Goal: Task Accomplishment & Management: Use online tool/utility

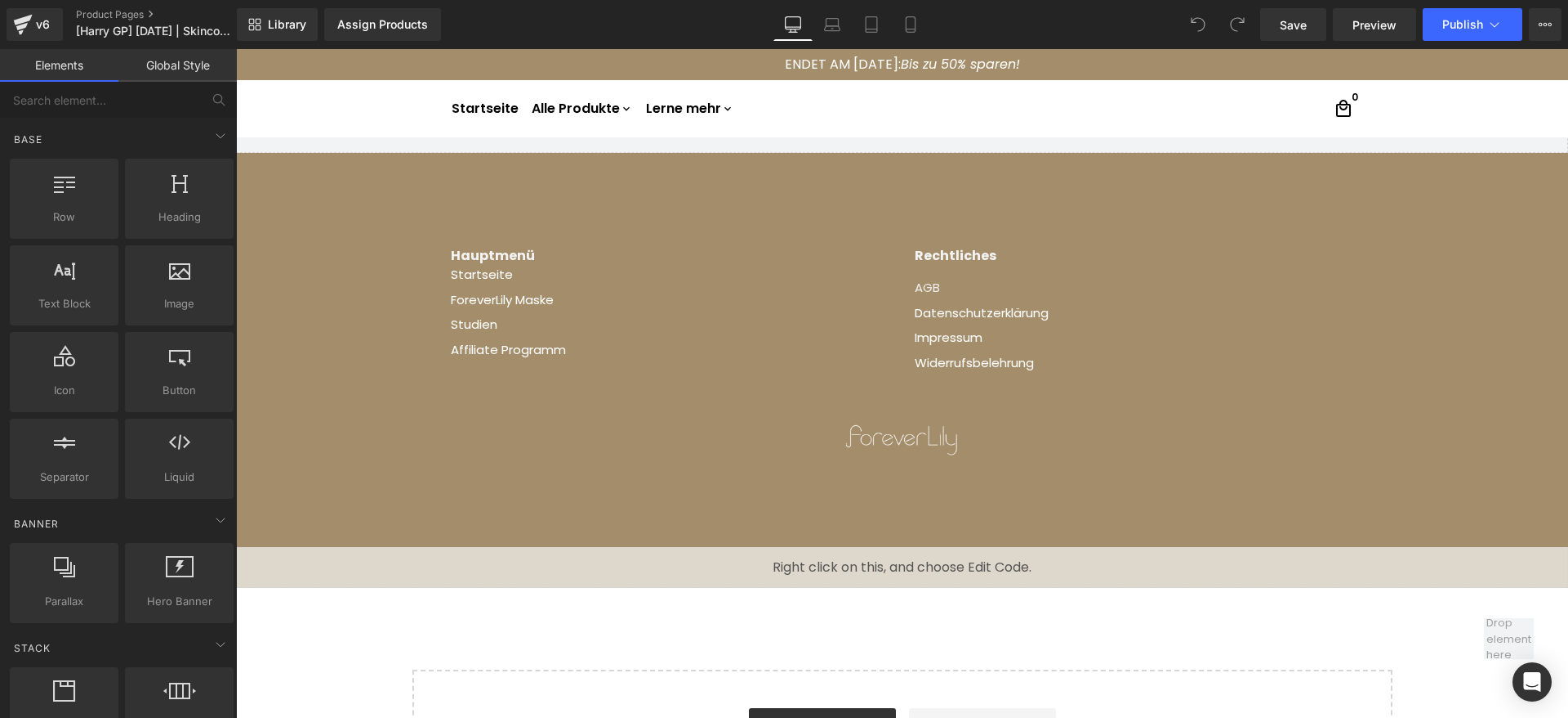
scroll to position [1471, 0]
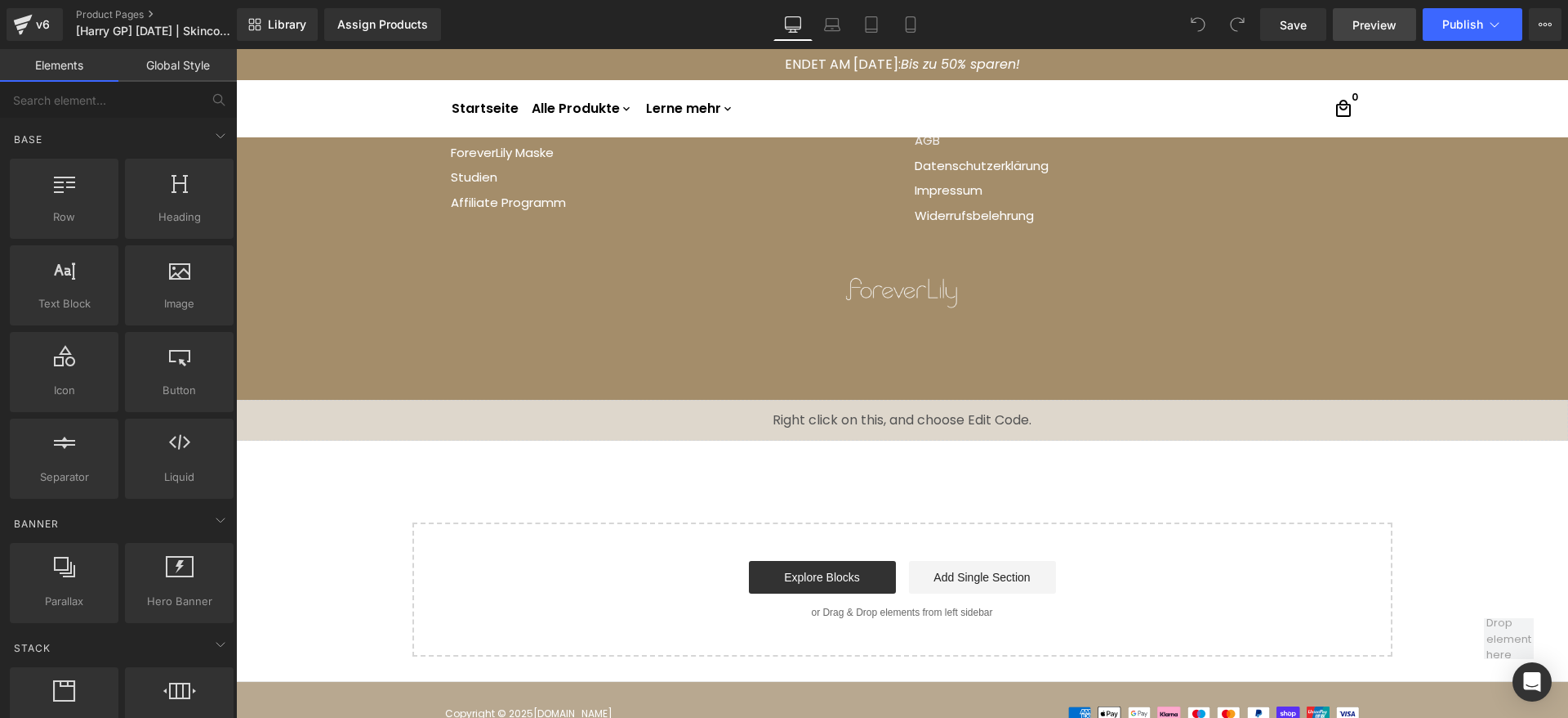
click at [1368, 19] on span "Preview" at bounding box center [1375, 25] width 44 height 17
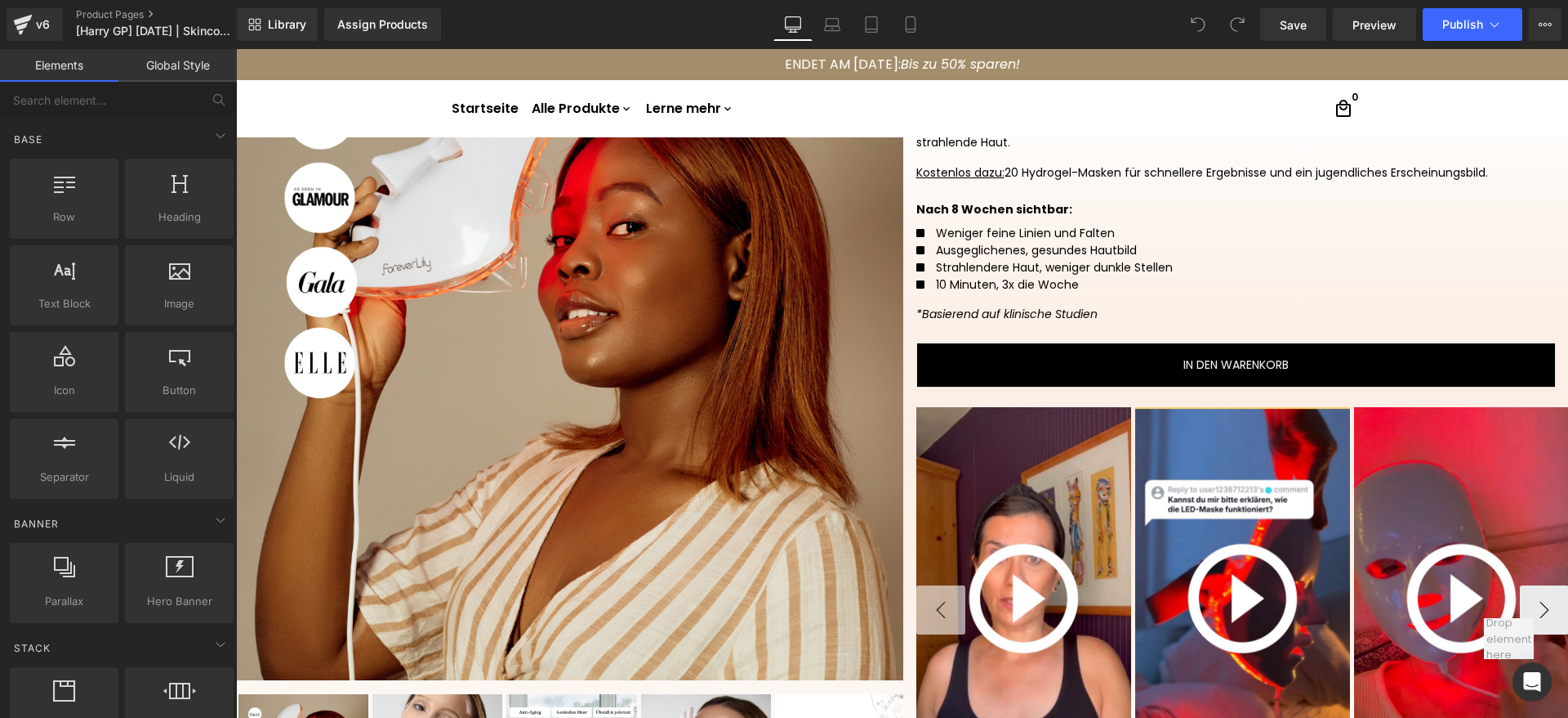
scroll to position [395, 0]
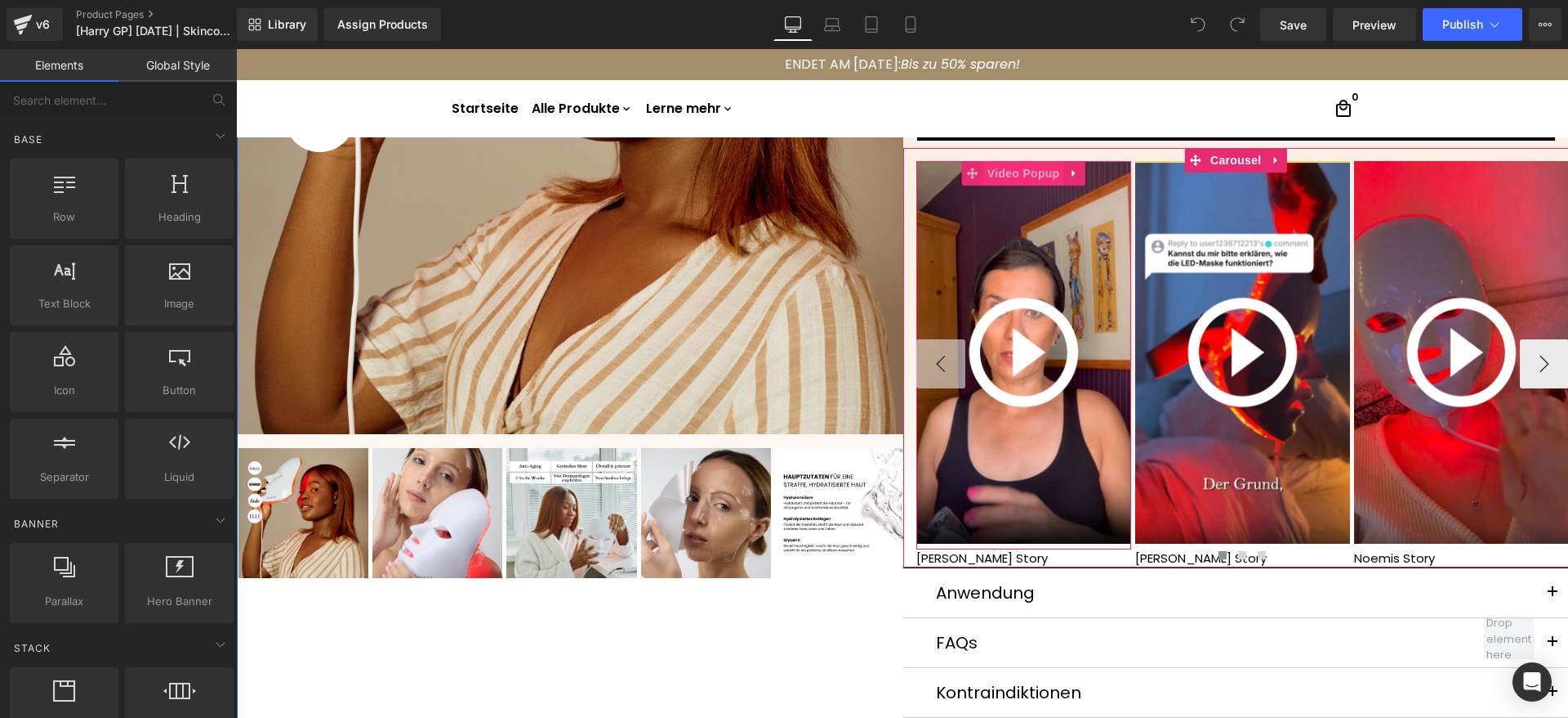
click at [1022, 176] on span "Video Popup" at bounding box center [1023, 173] width 81 height 24
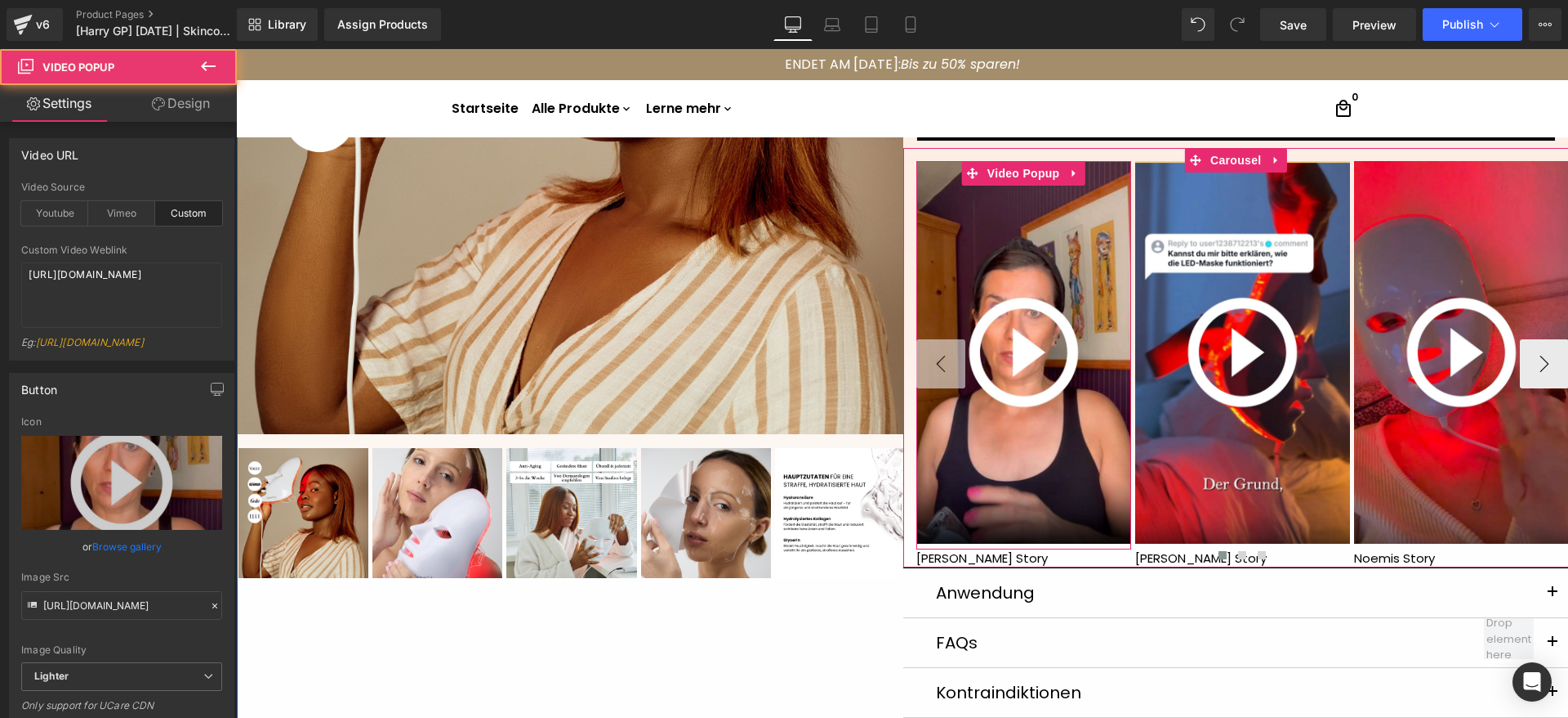
click at [1006, 372] on img at bounding box center [1024, 352] width 215 height 382
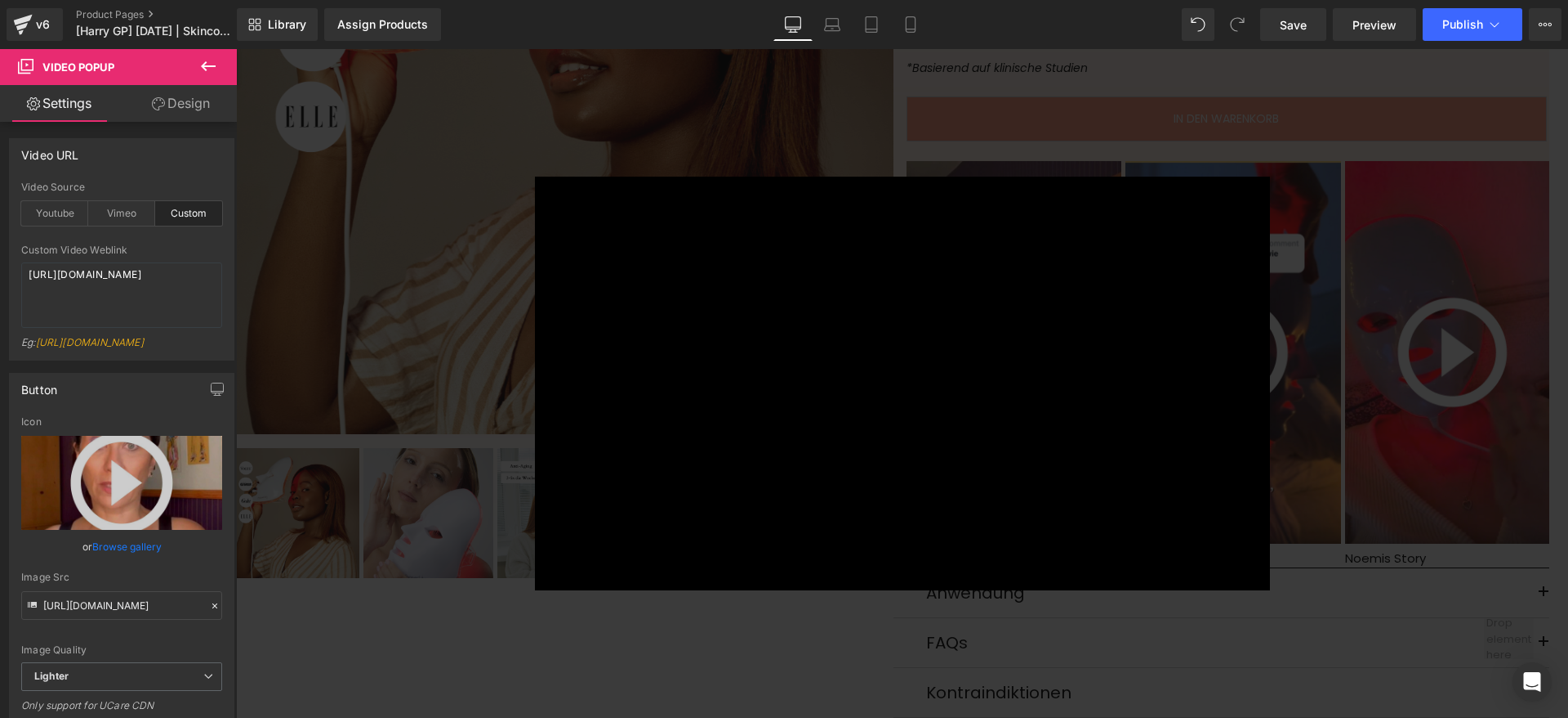
click at [1038, 130] on div "× Loading..." at bounding box center [902, 383] width 1332 height 669
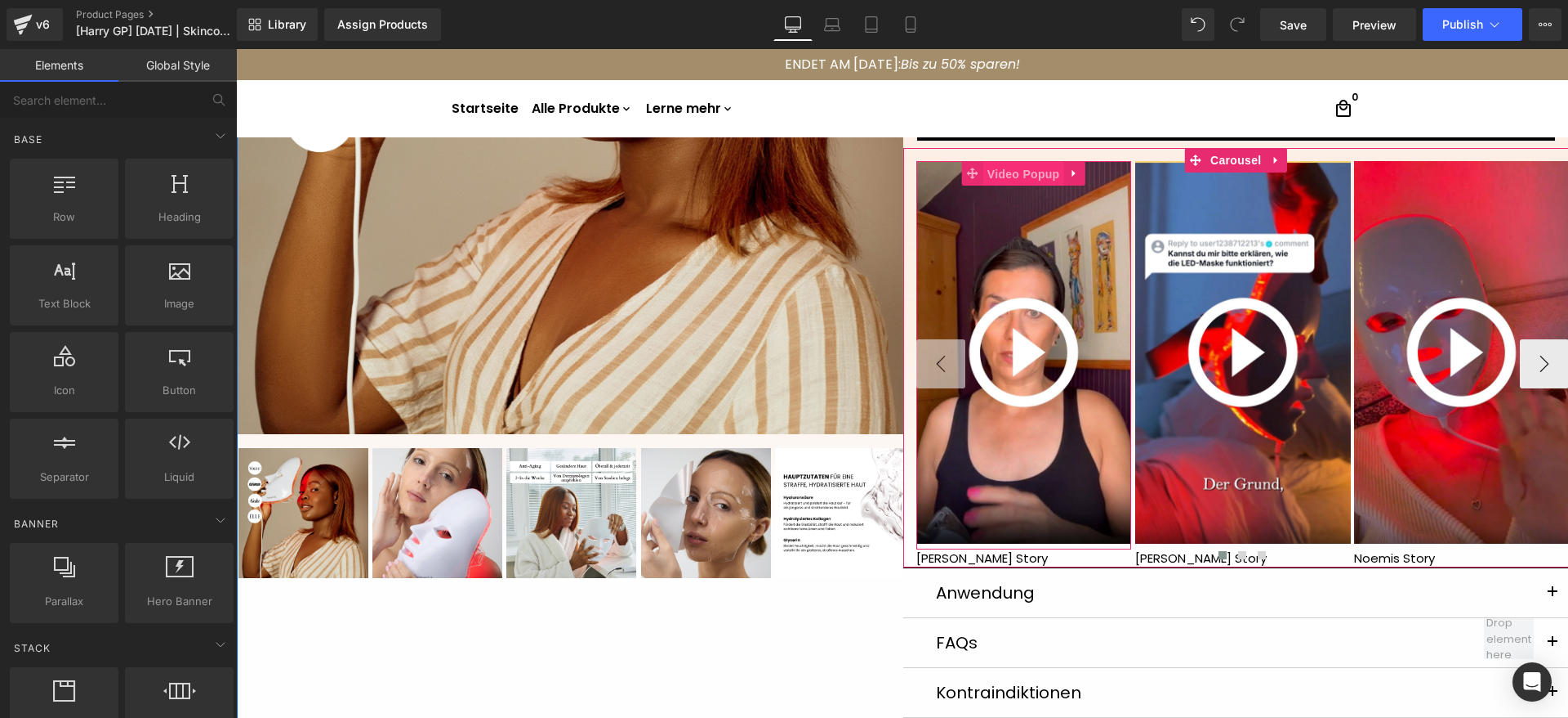
click at [1031, 175] on span "Video Popup" at bounding box center [1023, 174] width 81 height 24
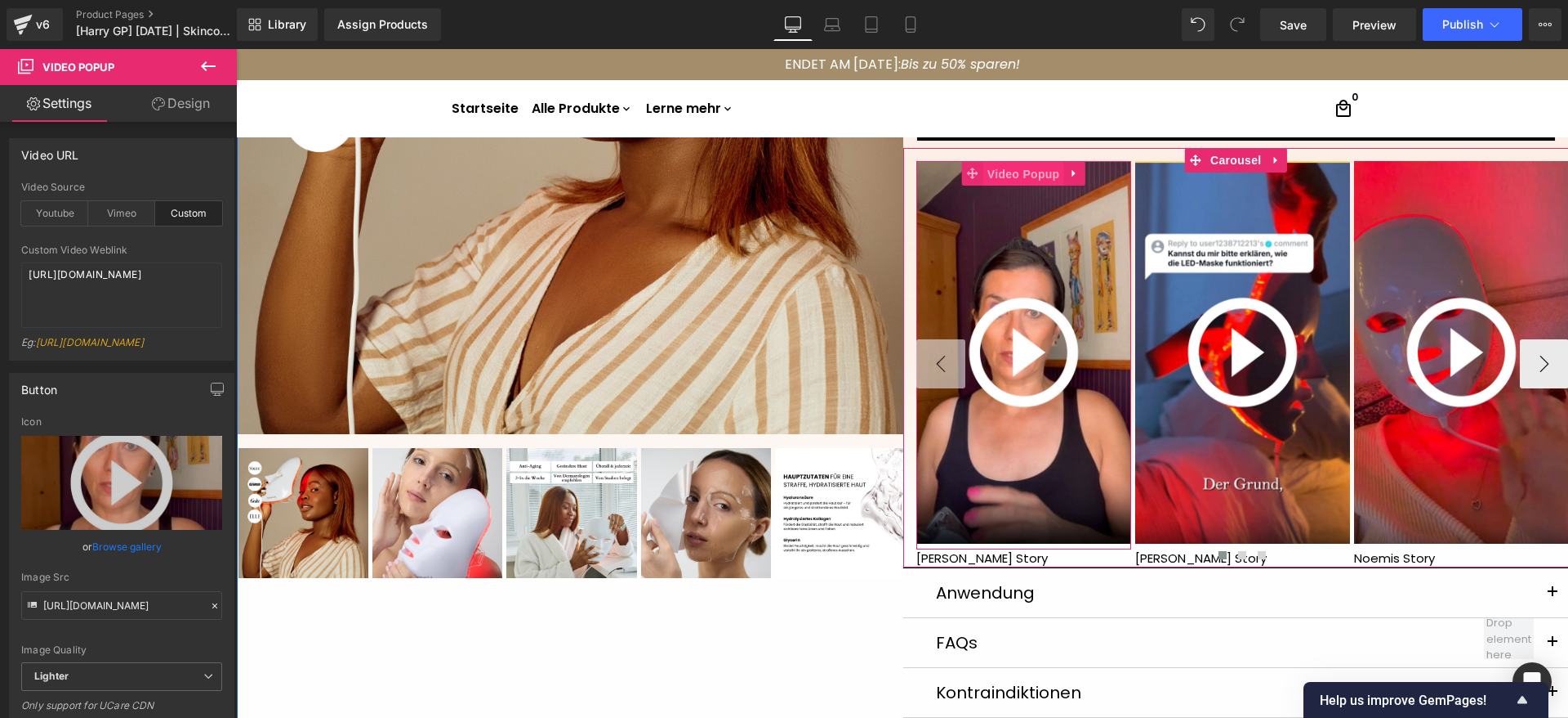
click at [1000, 177] on span "Video Popup" at bounding box center [1023, 174] width 81 height 24
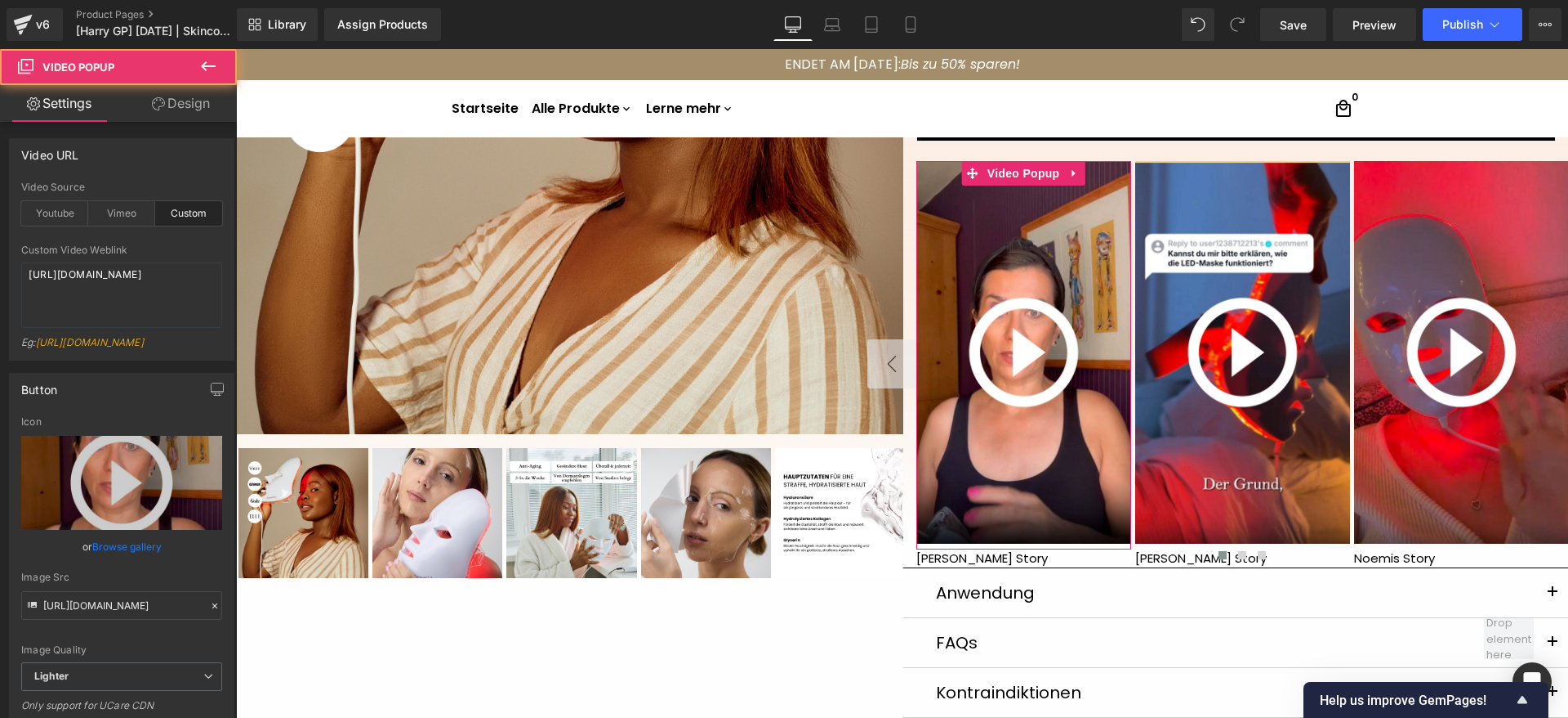
click at [198, 109] on link "Design" at bounding box center [181, 103] width 119 height 37
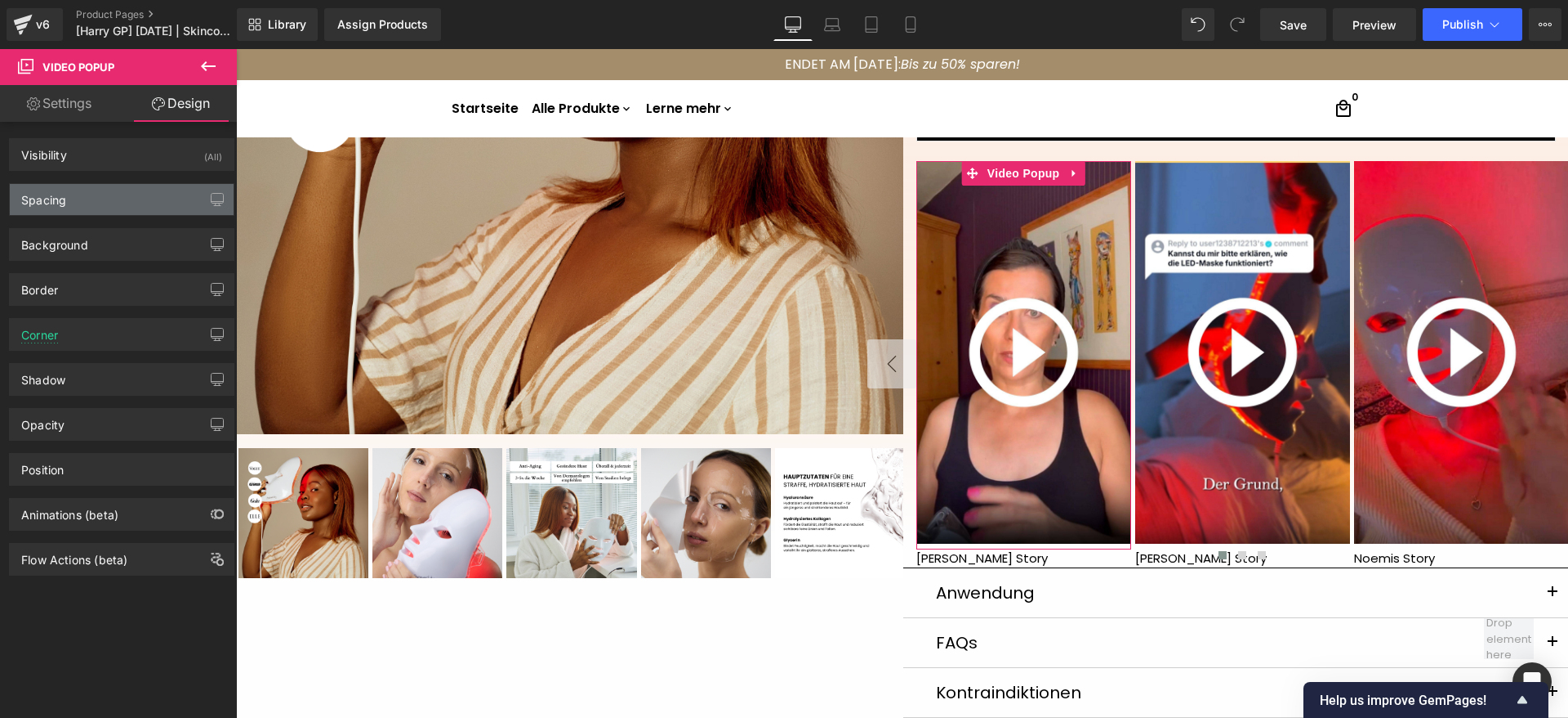
click at [79, 207] on div "Spacing" at bounding box center [121, 199] width 224 height 31
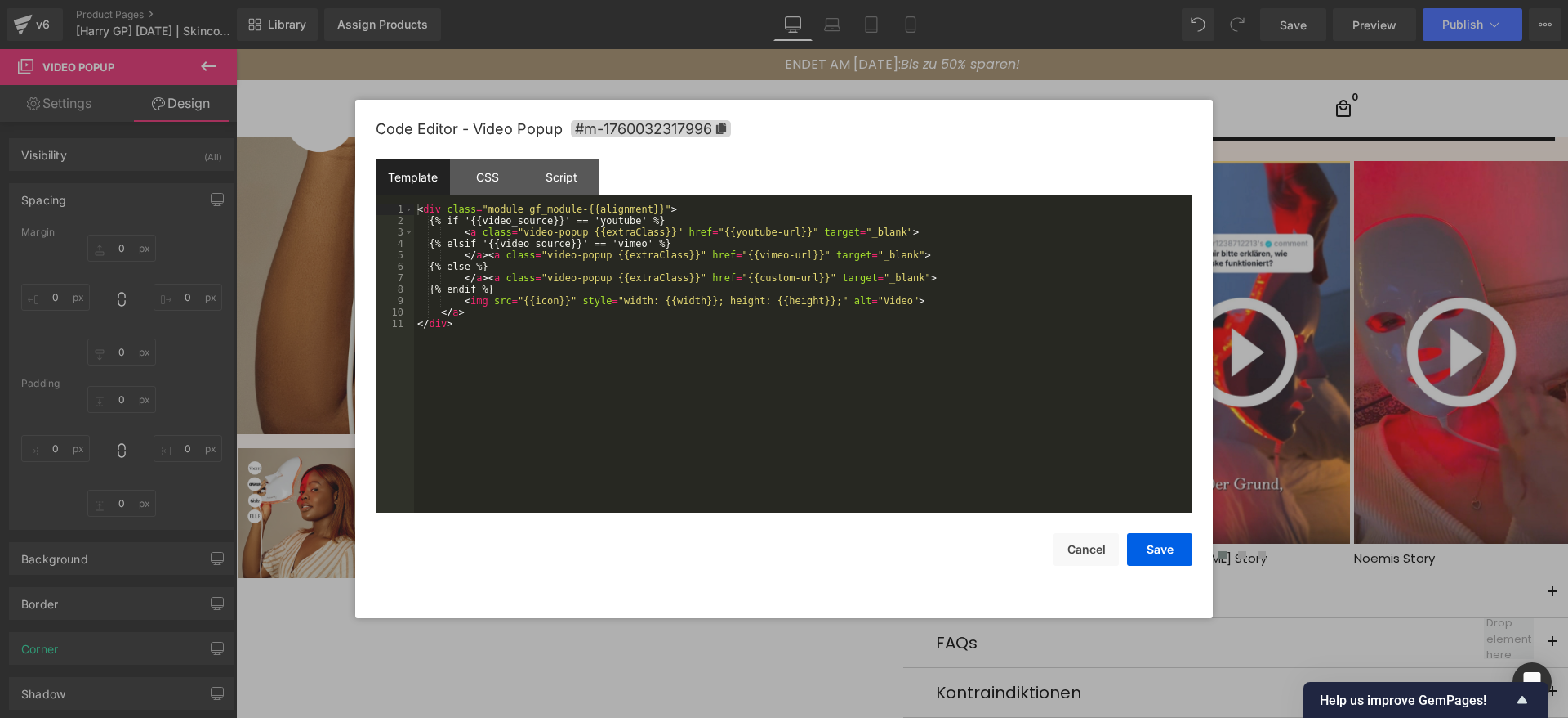
click at [1002, 0] on div "Video Popup You are previewing how the will restyle your page. You can not edit…" at bounding box center [784, 0] width 1568 height 0
click at [653, 131] on span "#m-1760032317996" at bounding box center [650, 129] width 160 height 17
click at [1084, 543] on button "Cancel" at bounding box center [1086, 548] width 66 height 32
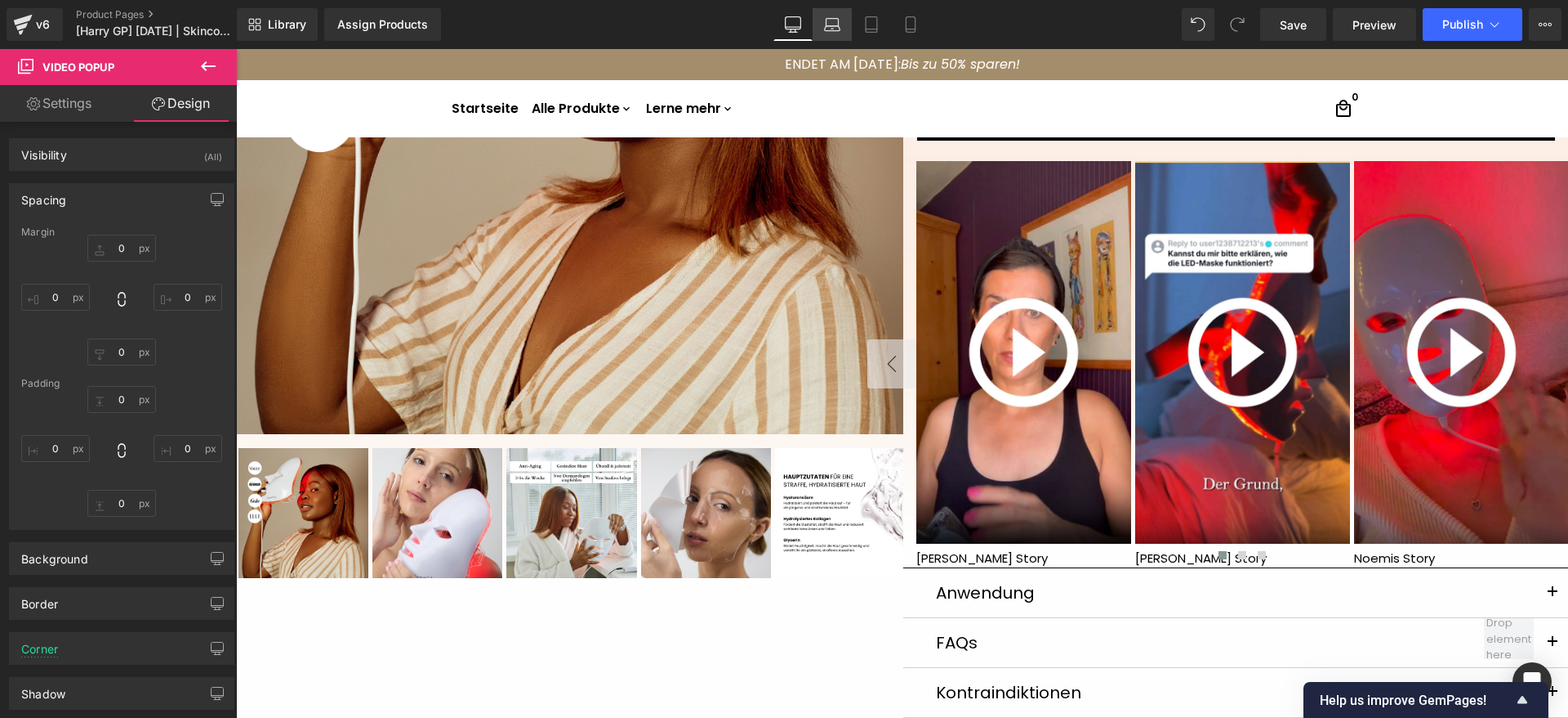
click at [839, 26] on icon at bounding box center [833, 29] width 16 height 5
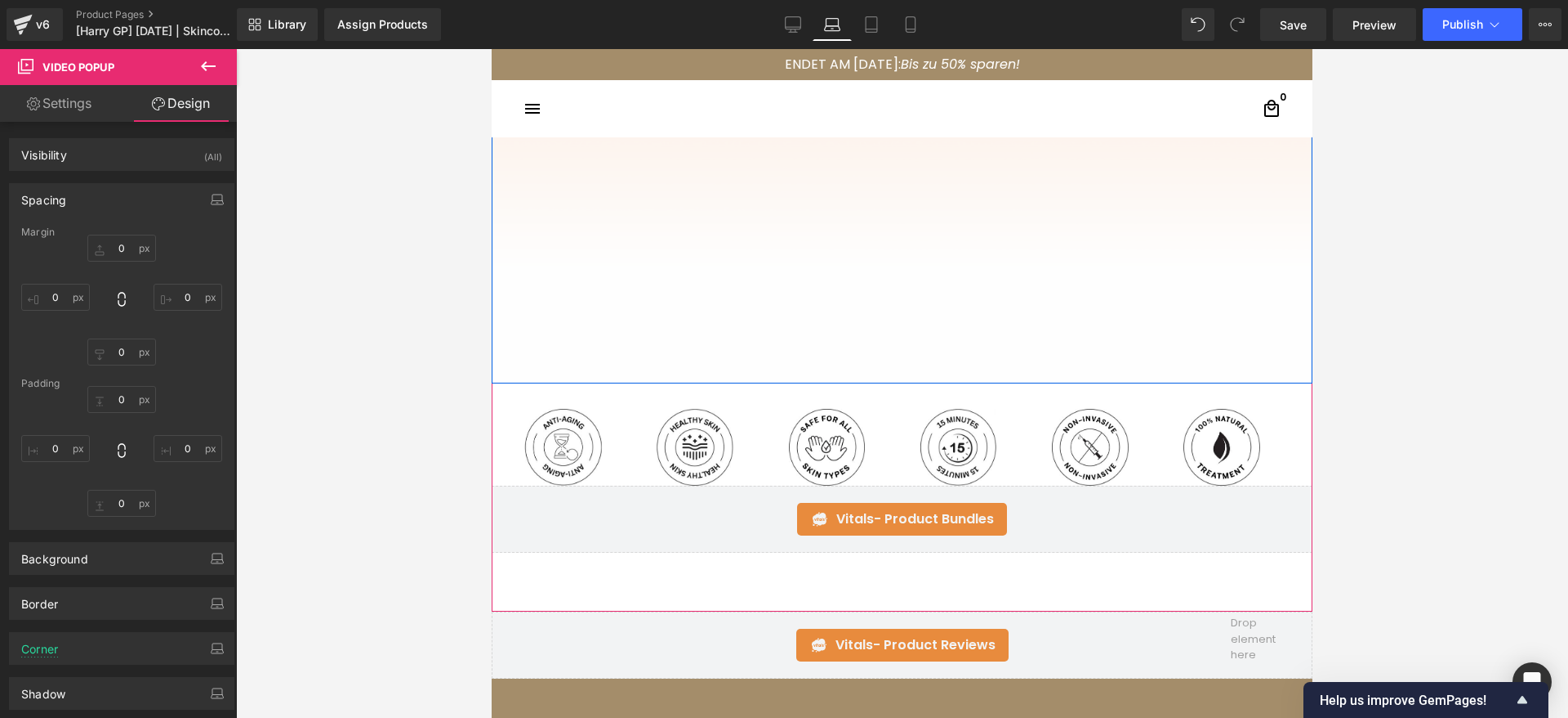
scroll to position [0, 0]
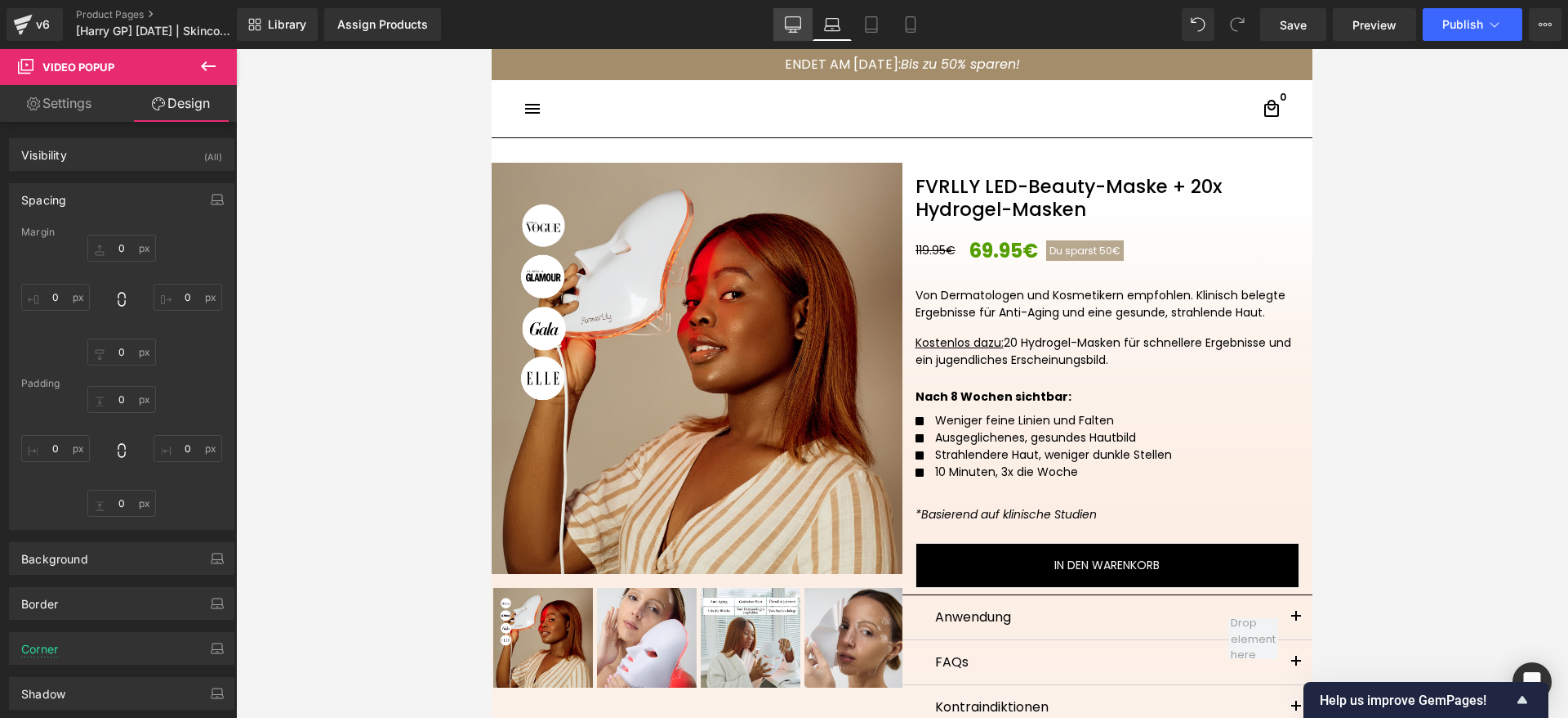
drag, startPoint x: 797, startPoint y: 31, endPoint x: 844, endPoint y: 10, distance: 51.5
click at [797, 31] on icon at bounding box center [793, 24] width 17 height 17
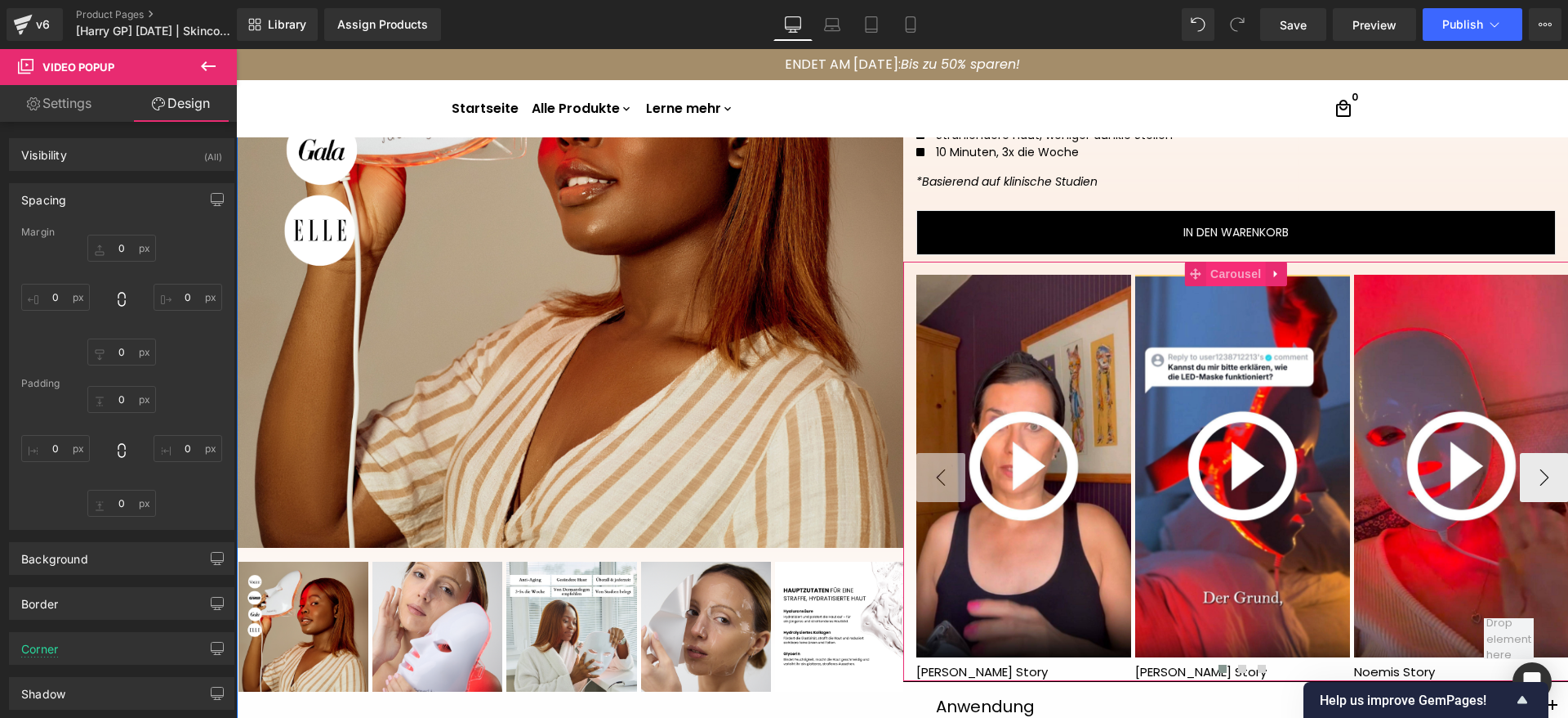
click at [1232, 281] on span "Carousel" at bounding box center [1235, 274] width 59 height 24
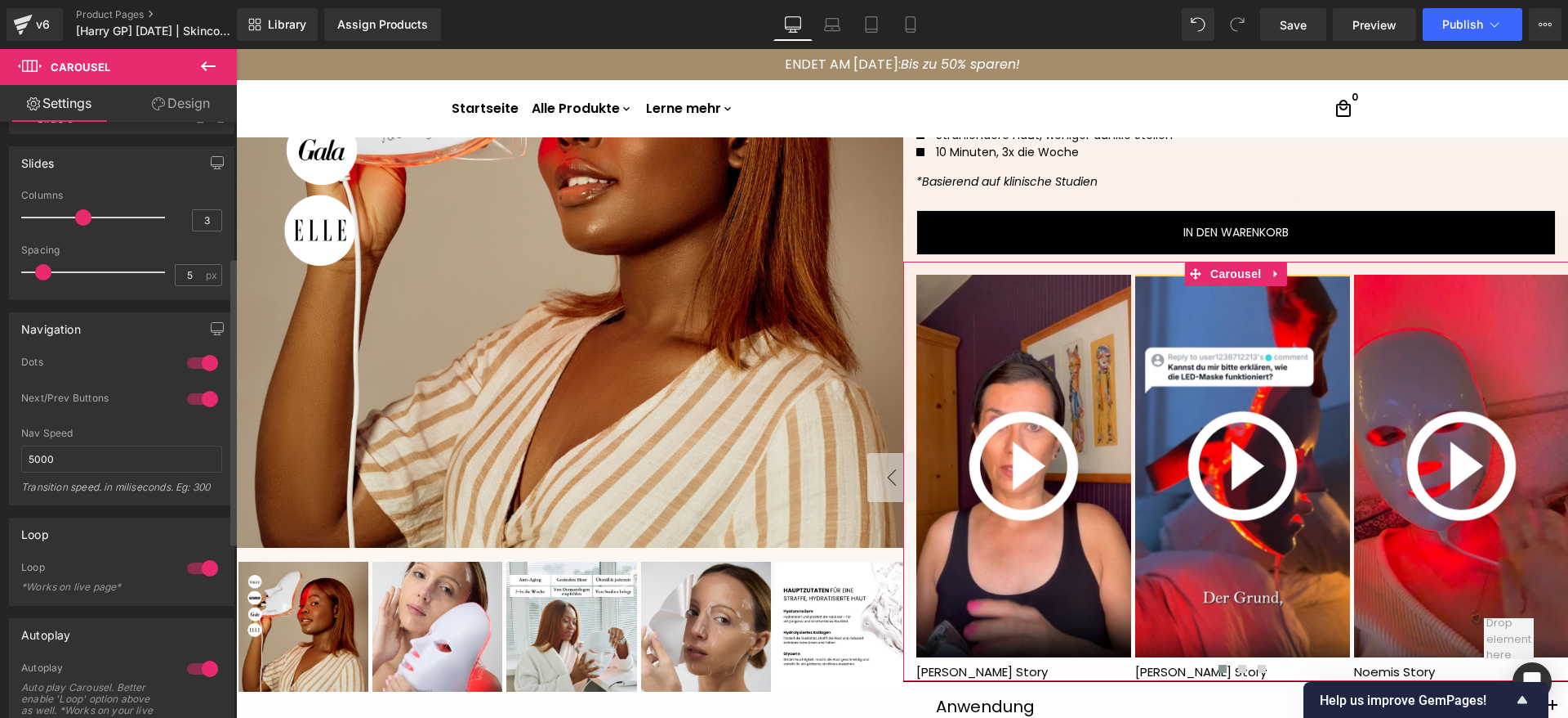
scroll to position [491, 0]
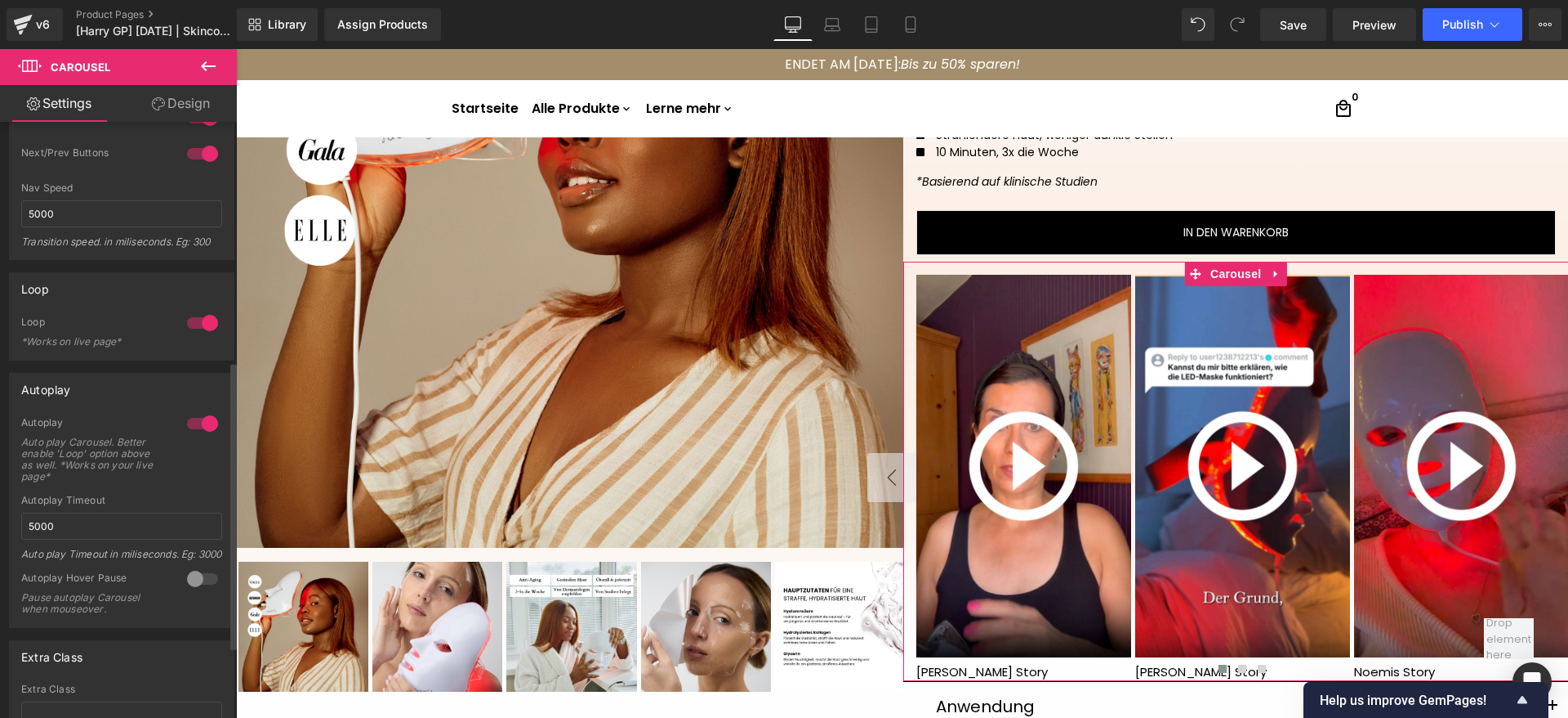
click at [200, 422] on div at bounding box center [202, 423] width 39 height 26
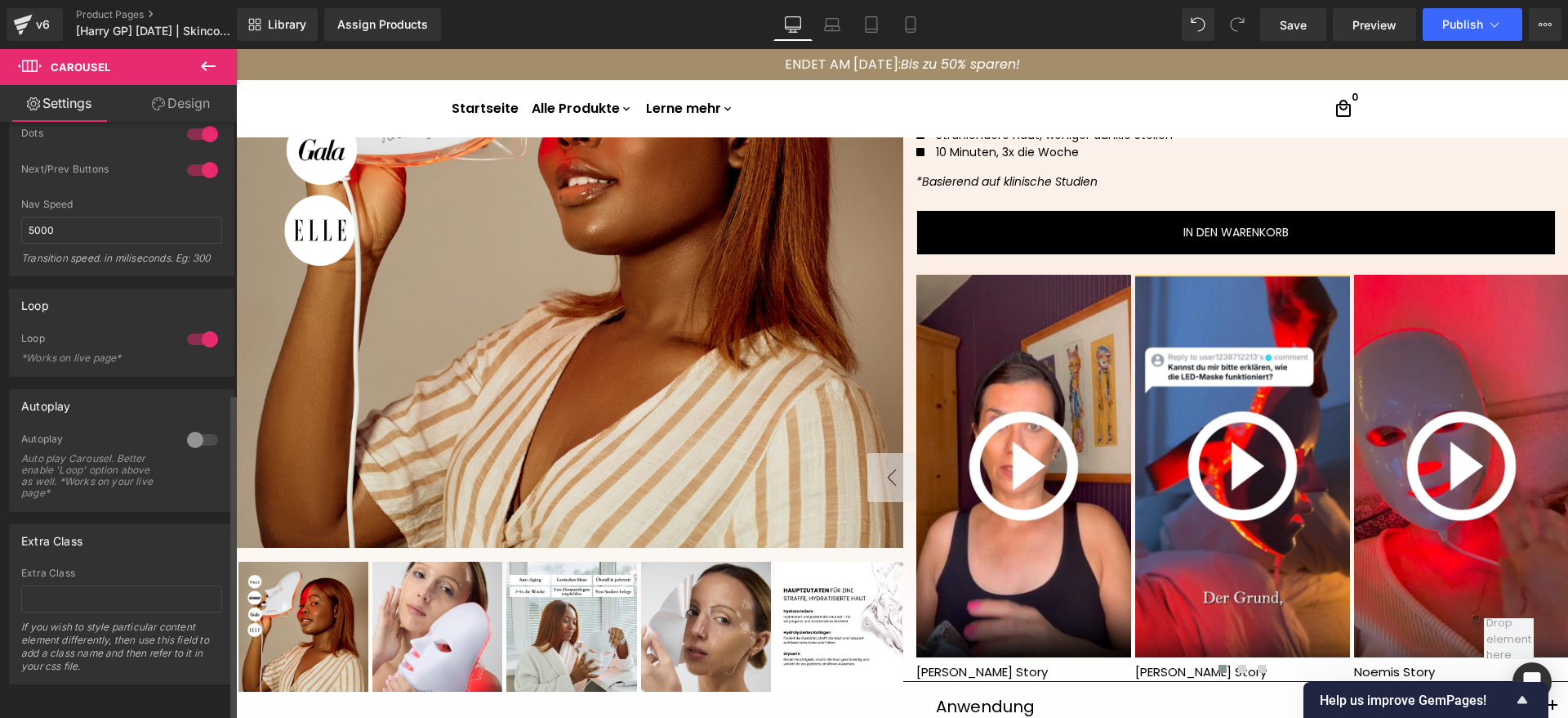
click at [203, 326] on div at bounding box center [202, 339] width 39 height 26
drag, startPoint x: 1286, startPoint y: 23, endPoint x: 901, endPoint y: 37, distance: 385.3
click at [1286, 23] on span "Save" at bounding box center [1294, 25] width 27 height 17
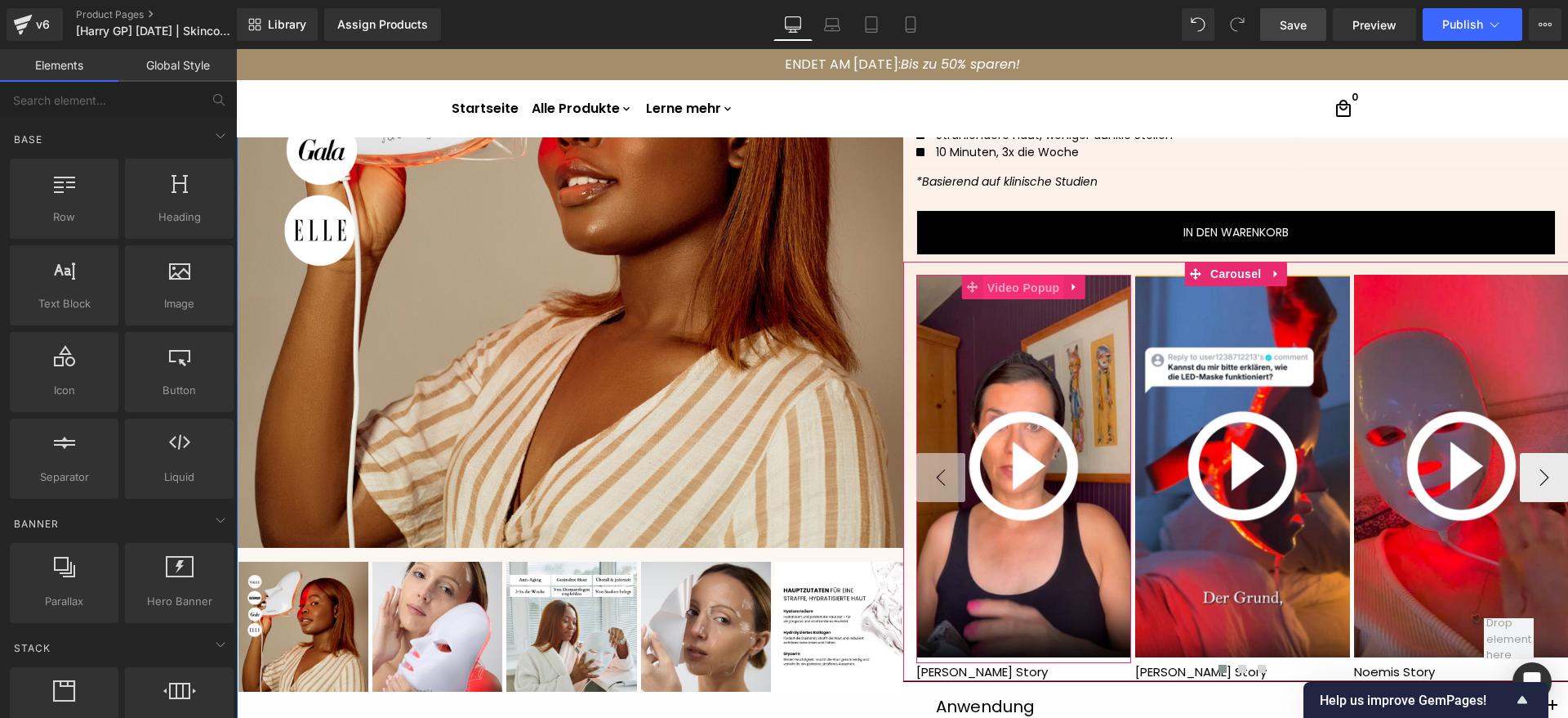
click at [1003, 289] on span "Video Popup" at bounding box center [1023, 288] width 81 height 24
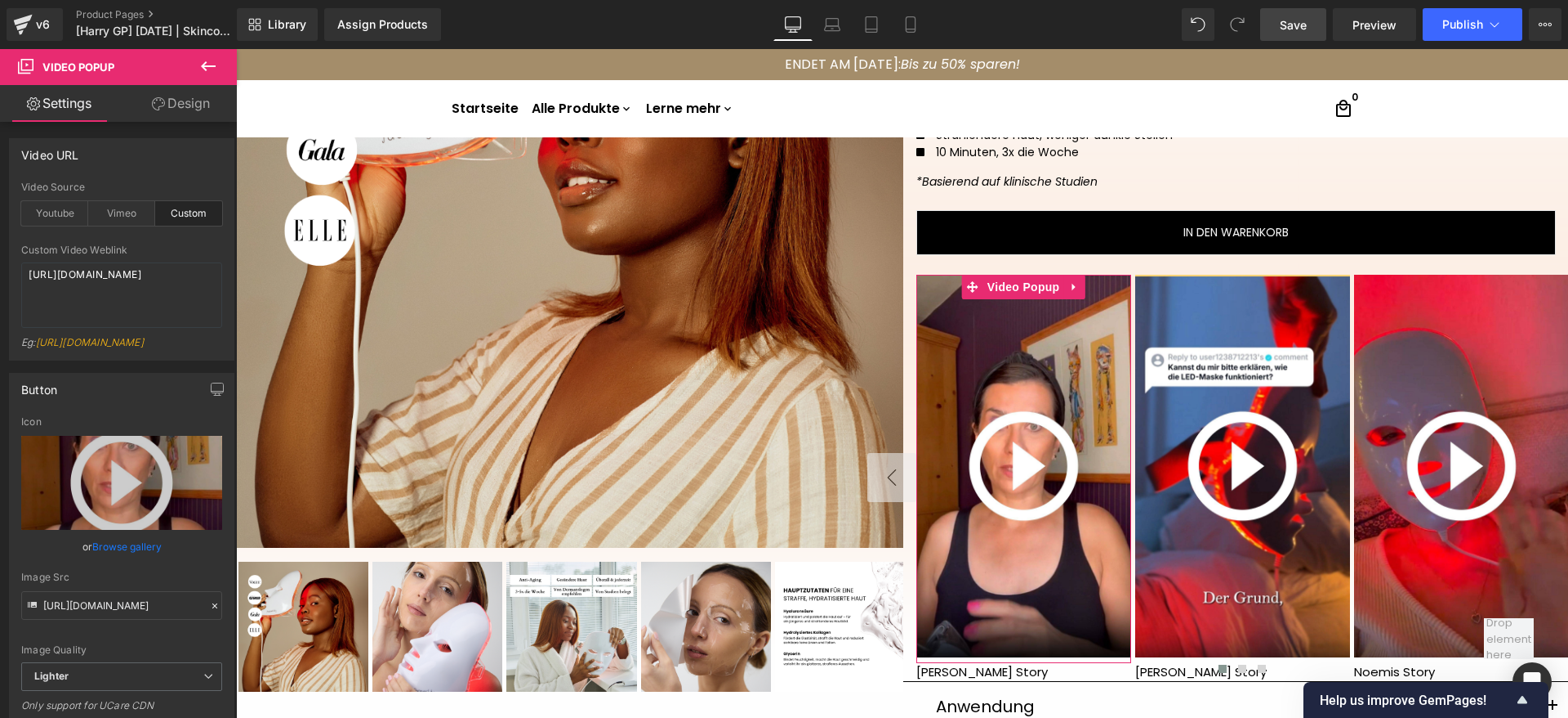
click at [159, 94] on link "Design" at bounding box center [181, 103] width 119 height 37
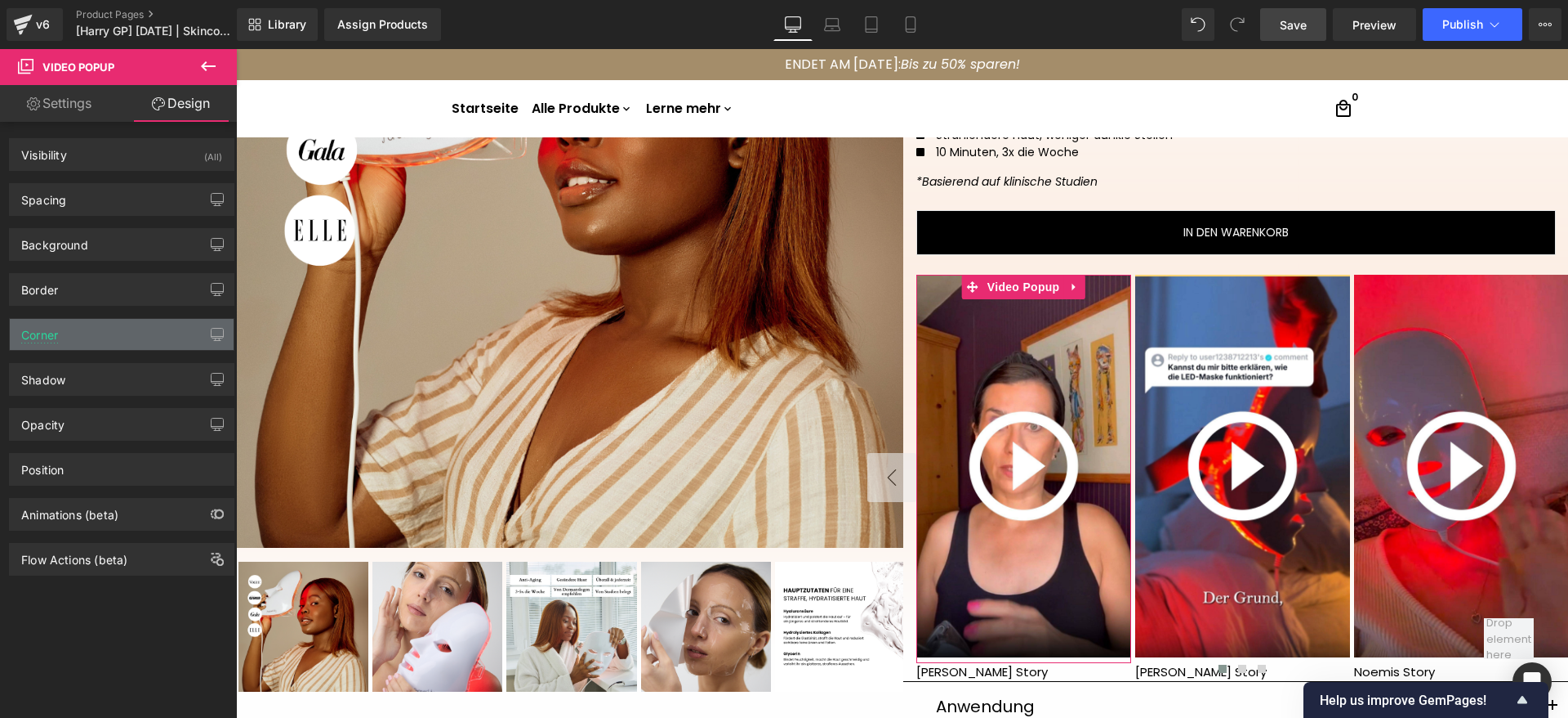
click at [74, 342] on div "Corner" at bounding box center [121, 334] width 224 height 31
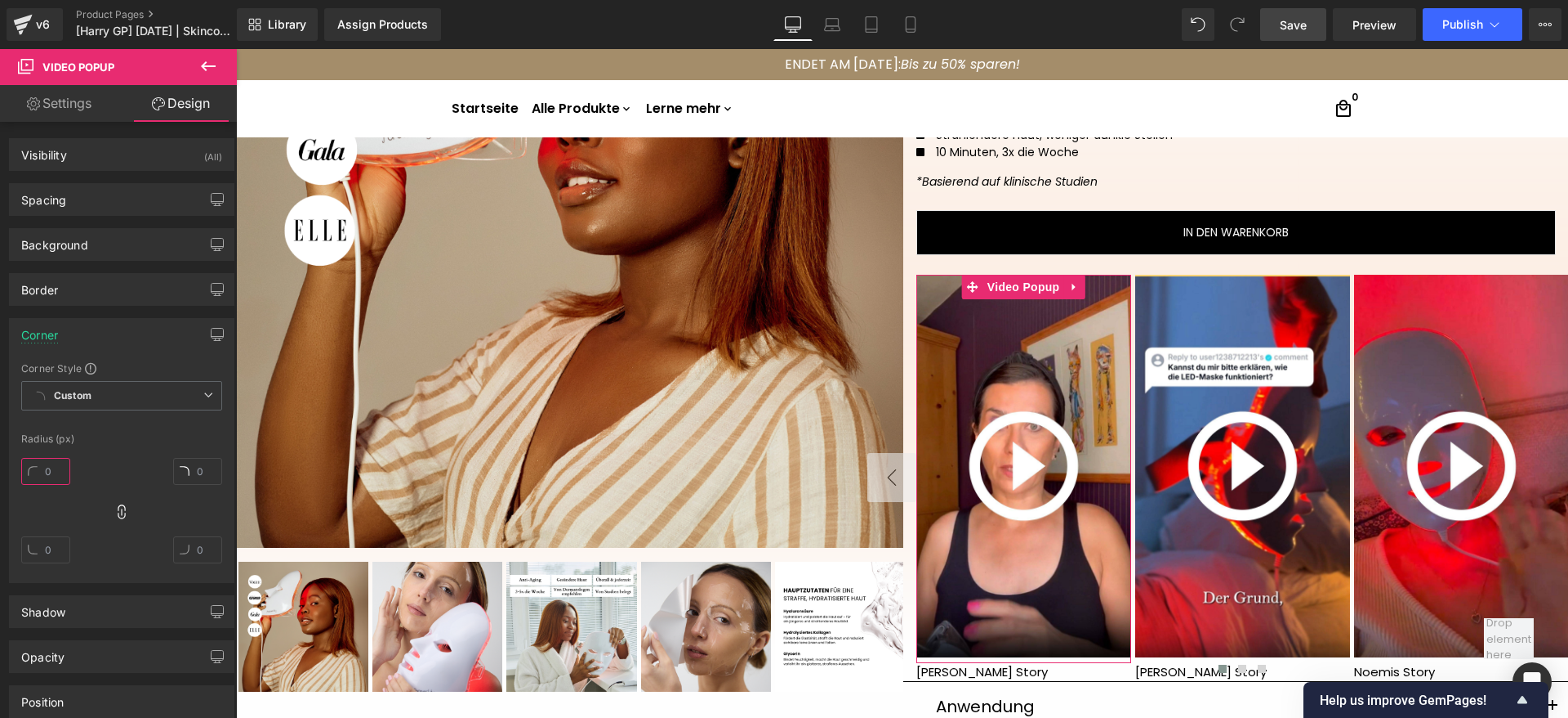
click at [56, 465] on input "text" at bounding box center [45, 471] width 49 height 27
type input "25"
click at [1315, 24] on link "Save" at bounding box center [1294, 24] width 66 height 32
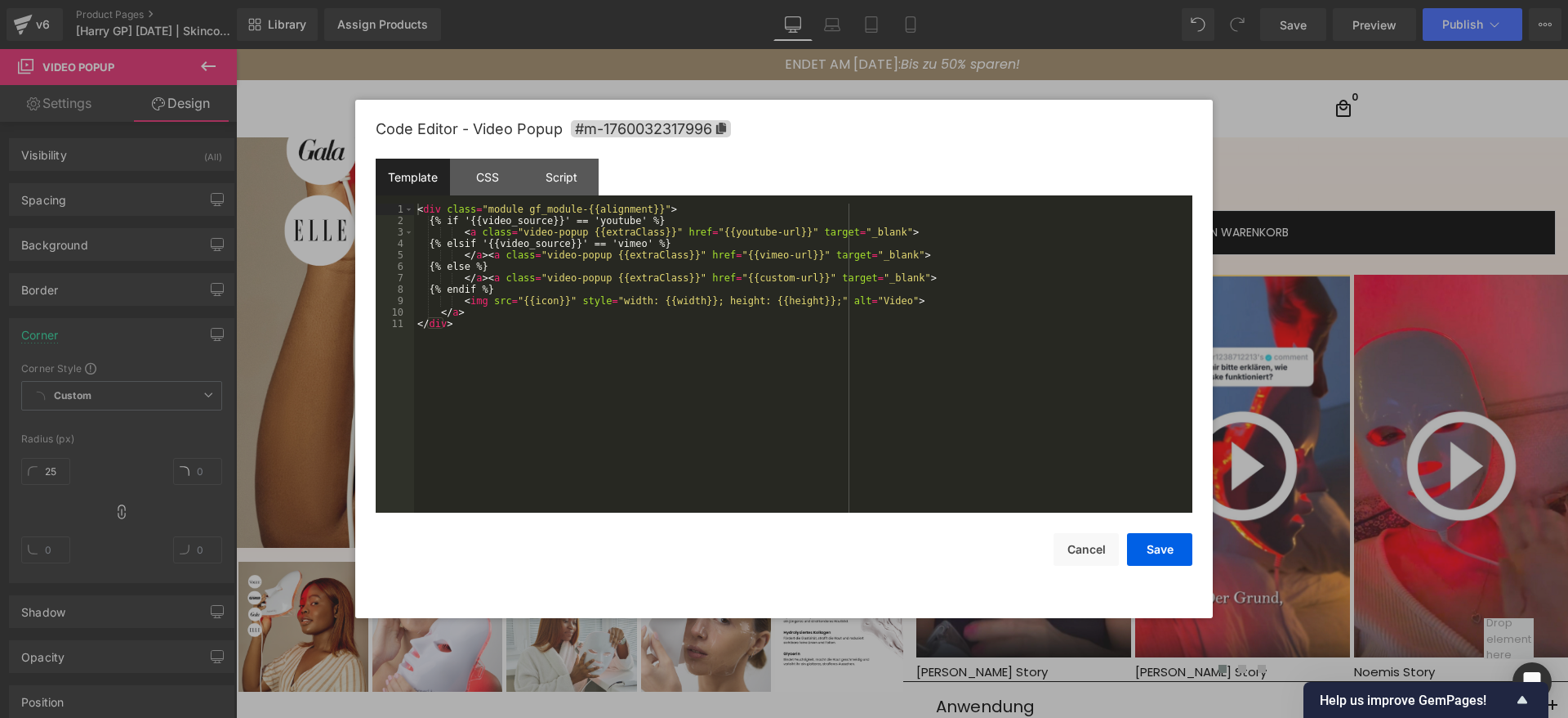
click at [1022, 0] on div "Video Popup You are previewing how the will restyle your page. You can not edit…" at bounding box center [784, 0] width 1568 height 0
click at [503, 164] on div "CSS" at bounding box center [487, 177] width 74 height 37
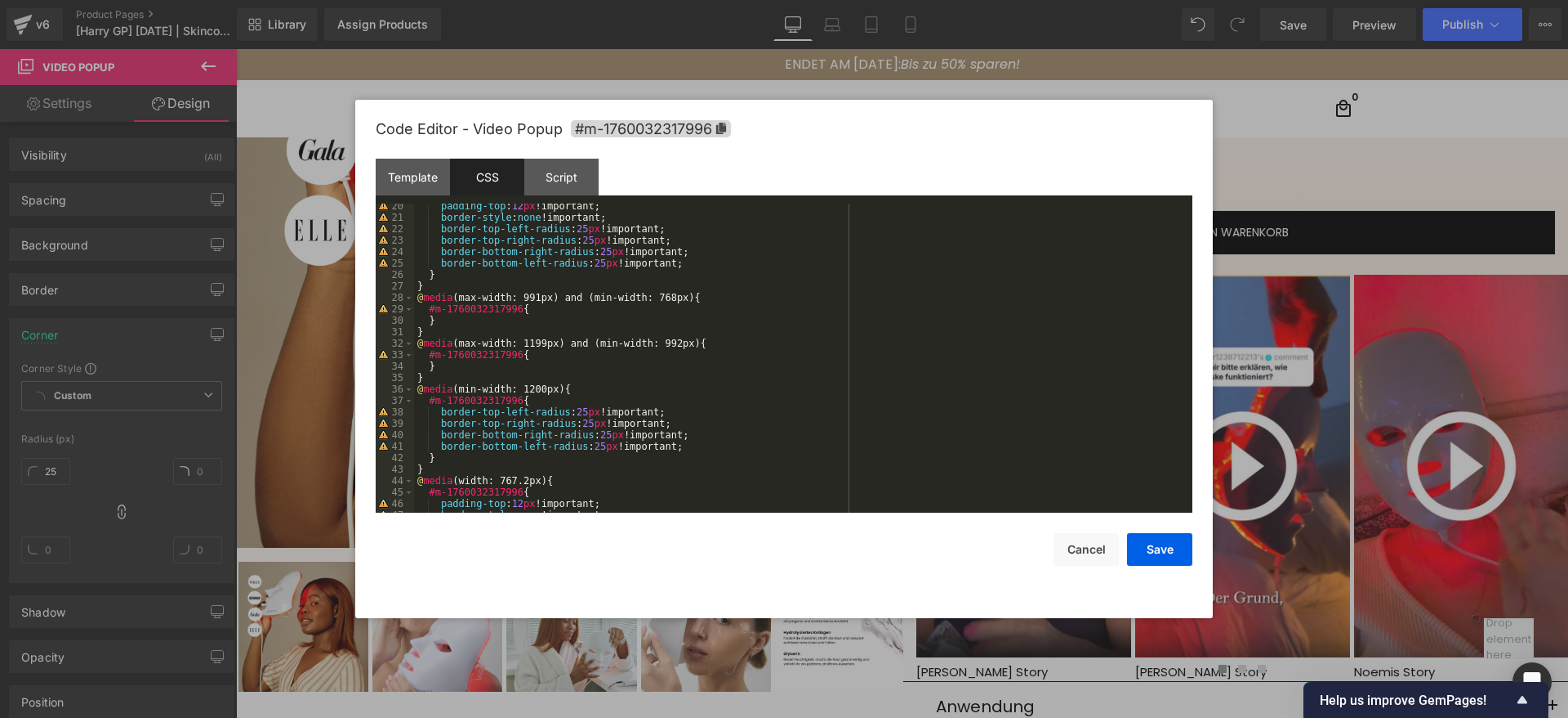
scroll to position [220, 0]
click at [1093, 553] on button "Cancel" at bounding box center [1086, 548] width 66 height 32
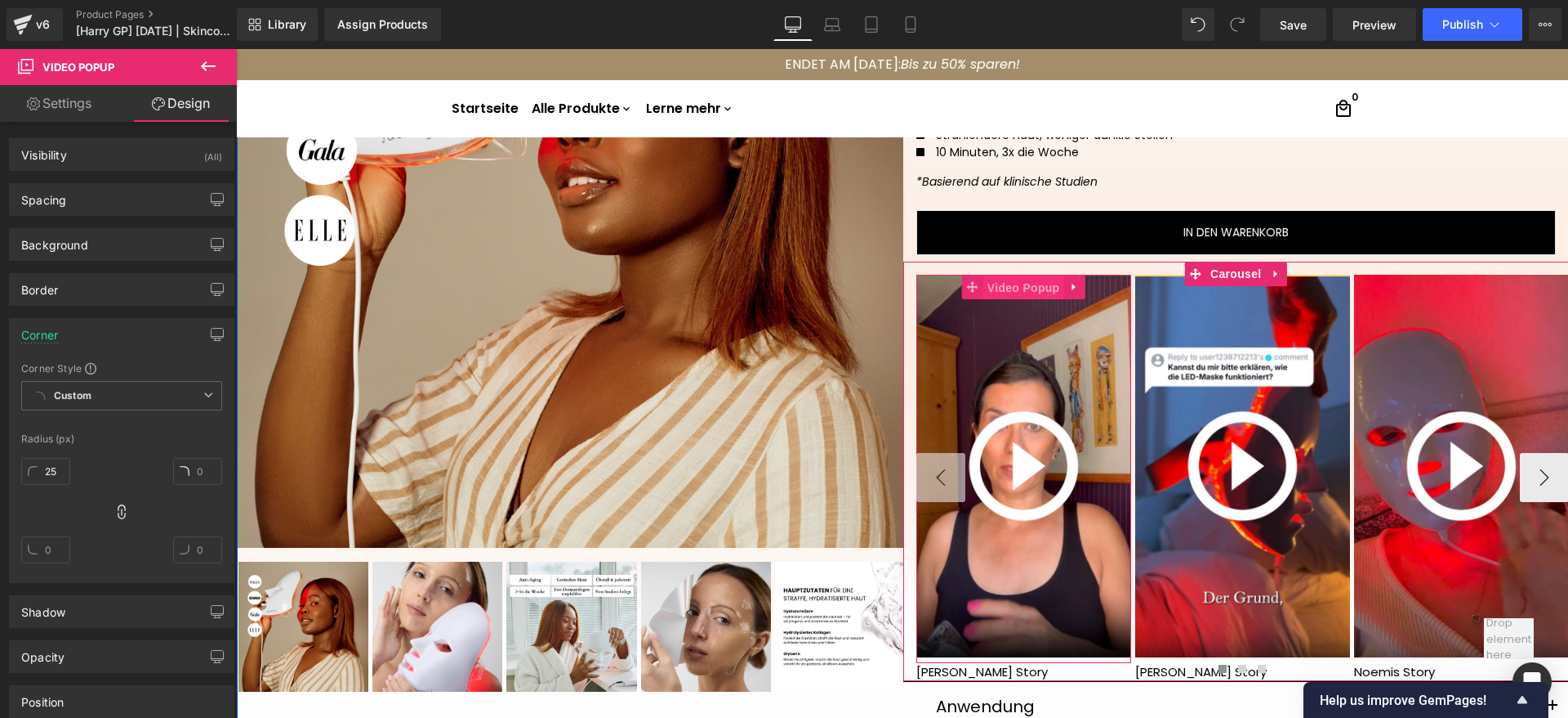
click at [1033, 286] on span "Video Popup" at bounding box center [1023, 288] width 81 height 24
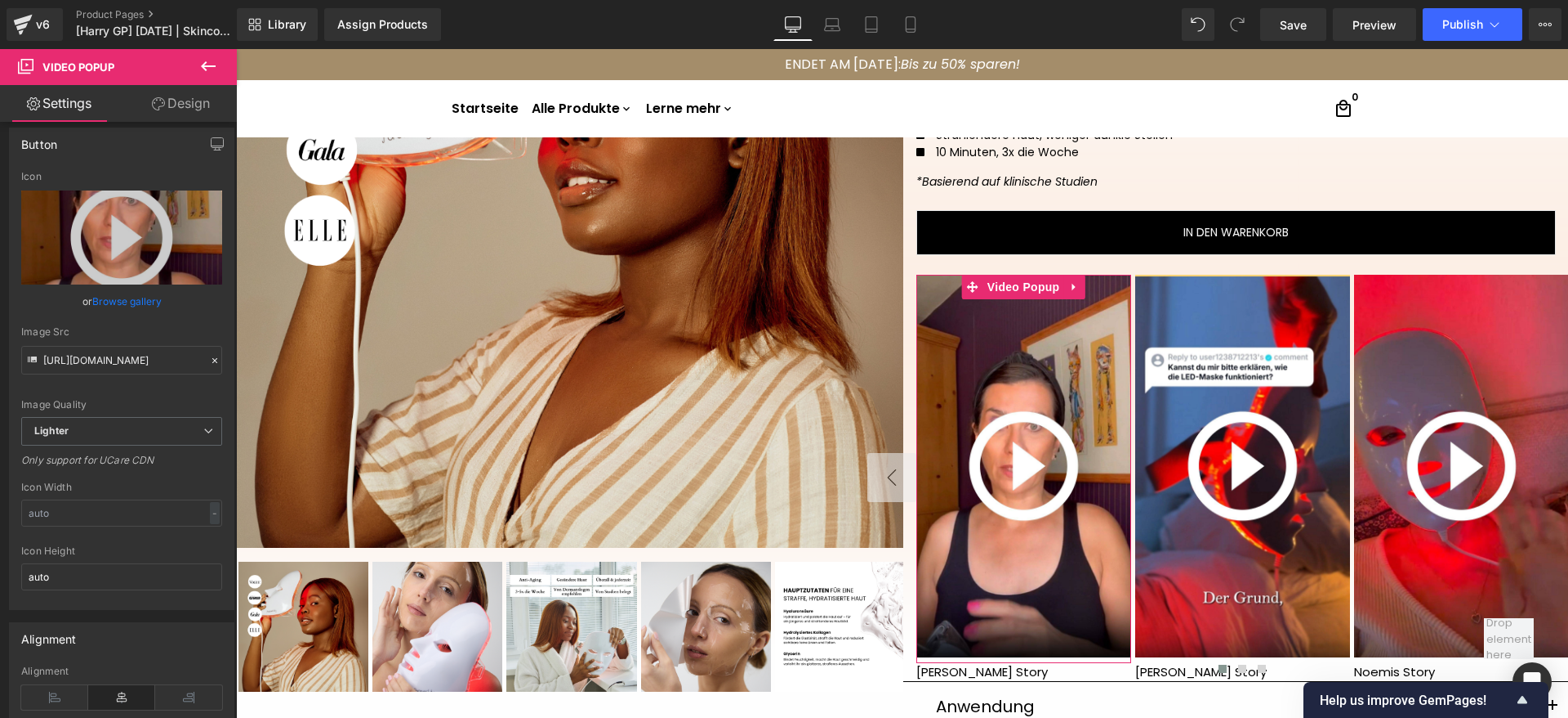
scroll to position [368, 0]
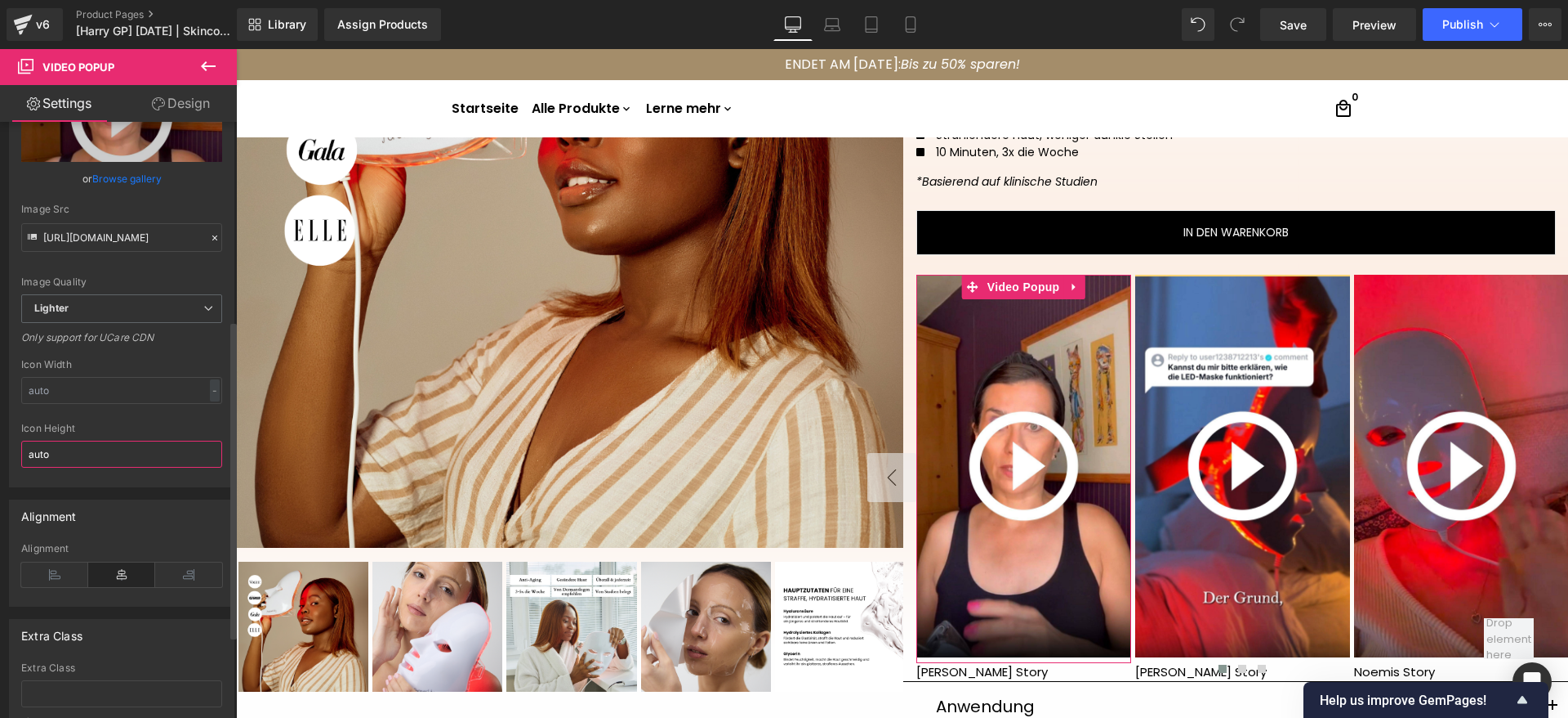
click at [79, 468] on input "auto" at bounding box center [121, 454] width 201 height 27
click at [109, 404] on input "text" at bounding box center [121, 390] width 201 height 27
click at [94, 468] on input "auto" at bounding box center [121, 454] width 201 height 27
type input "a"
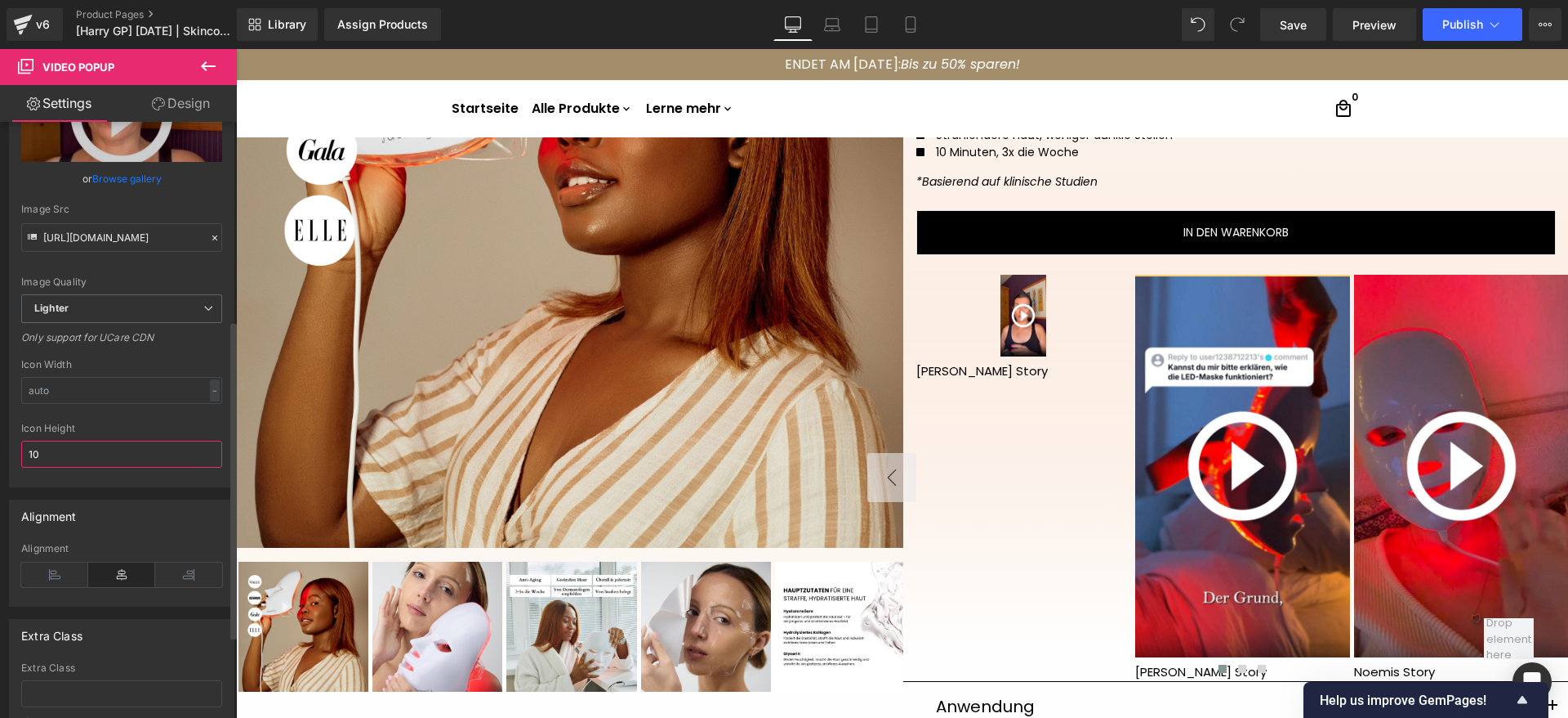
type input "1"
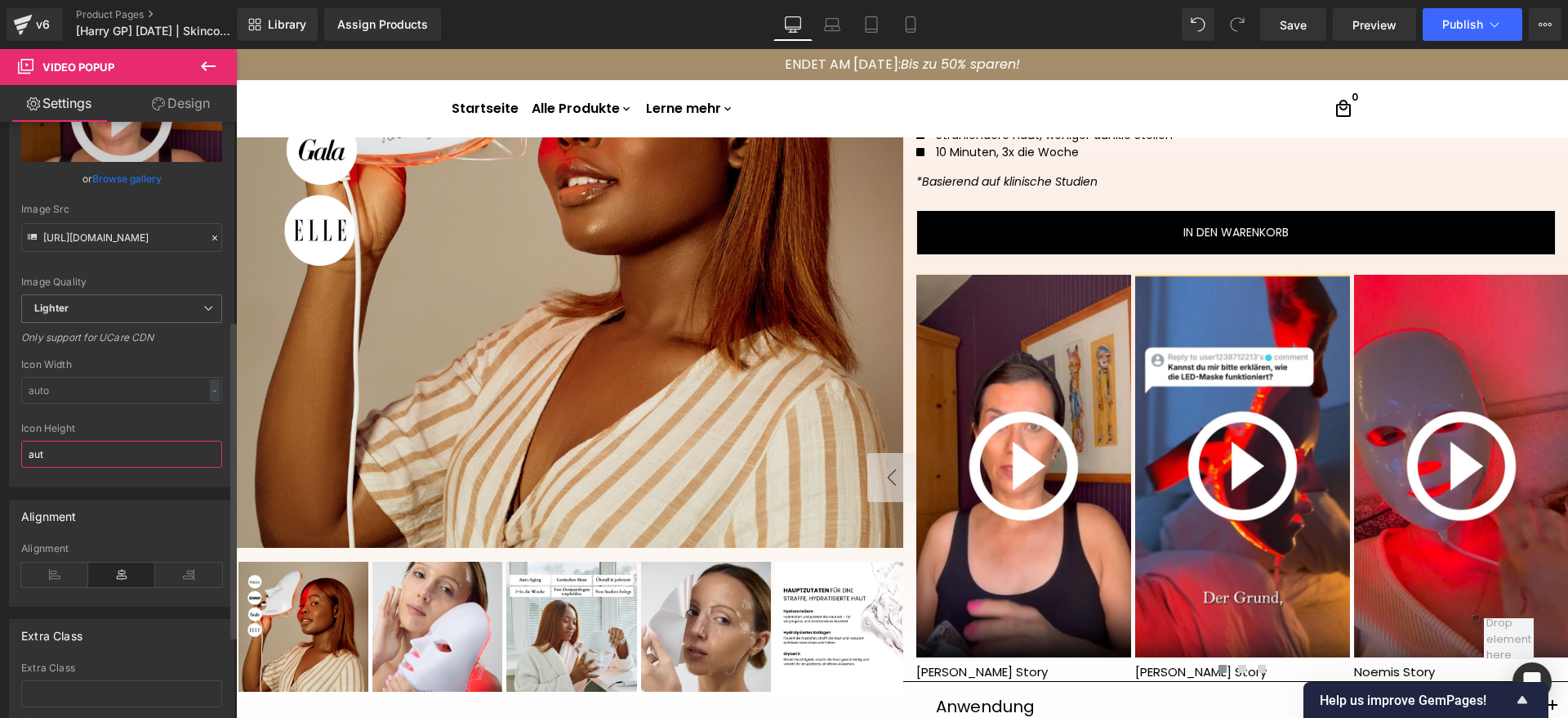
type input "auto"
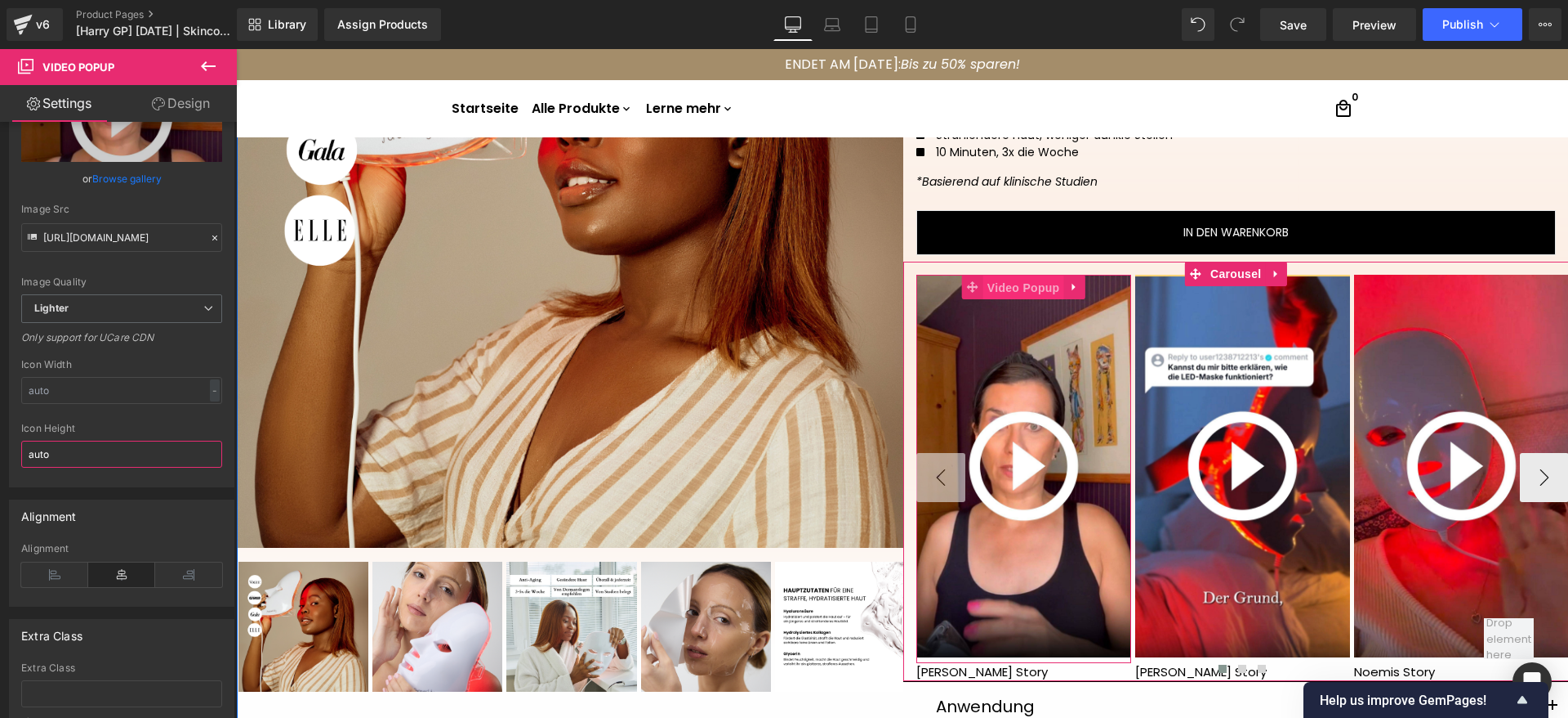
click at [1015, 291] on span "Video Popup" at bounding box center [1023, 288] width 81 height 24
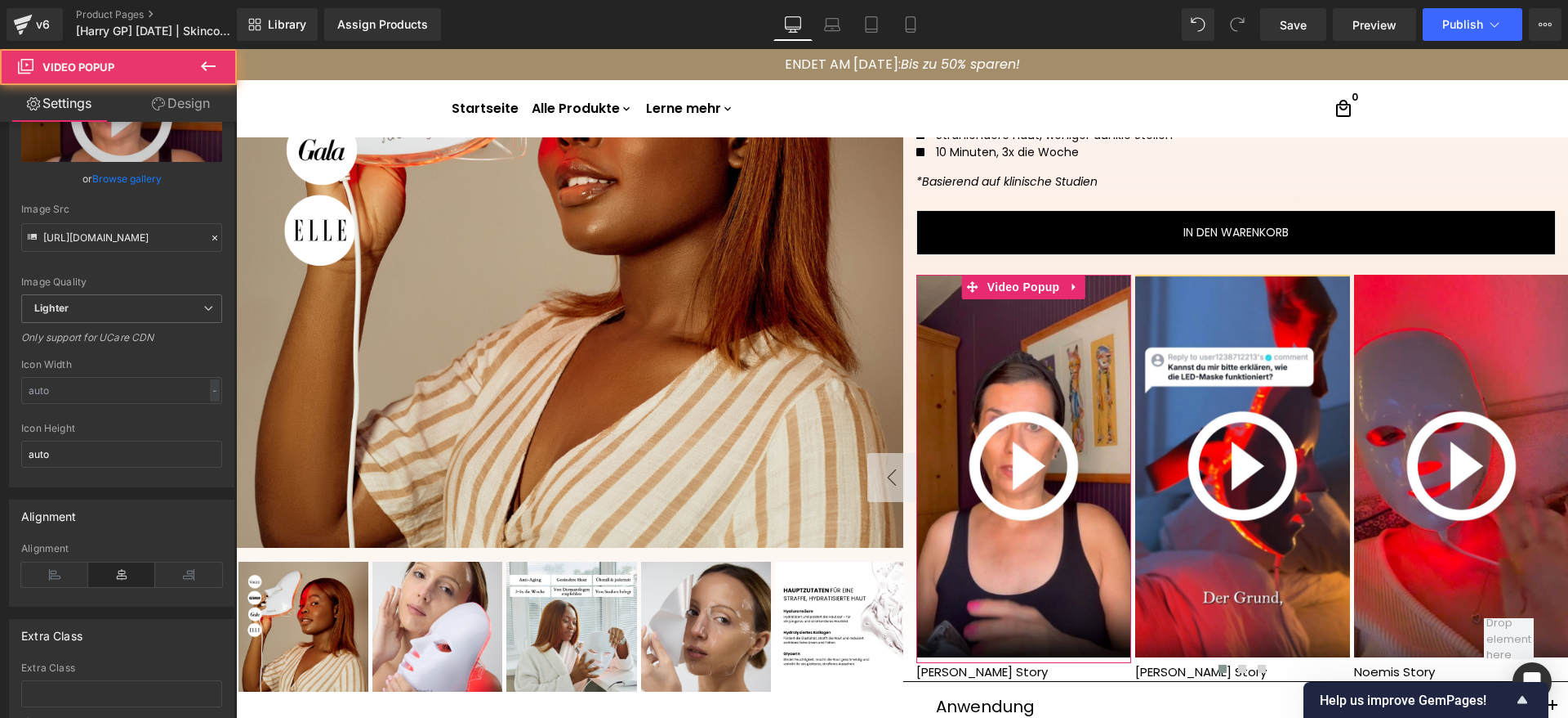
click at [172, 98] on link "Design" at bounding box center [181, 103] width 119 height 37
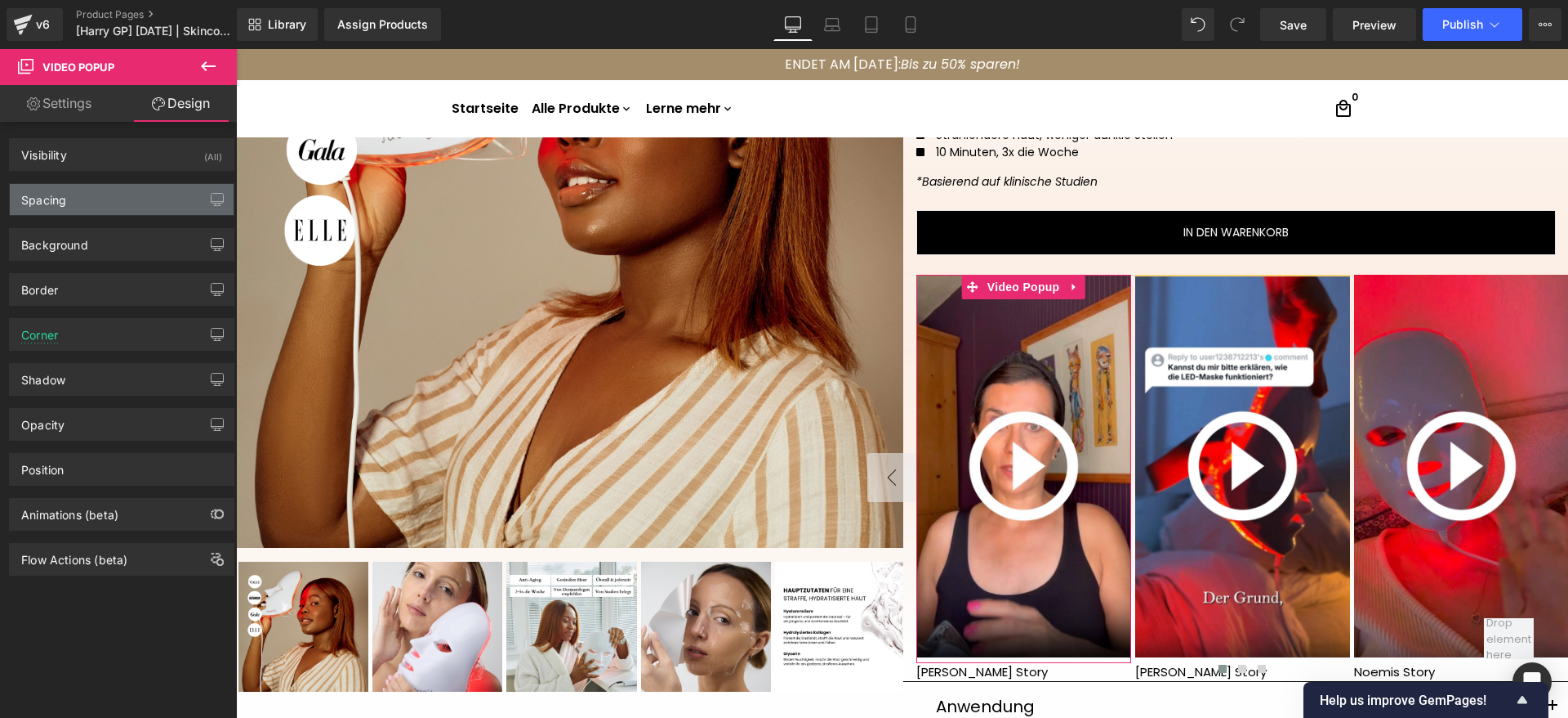
click at [74, 206] on div "Spacing" at bounding box center [121, 199] width 224 height 31
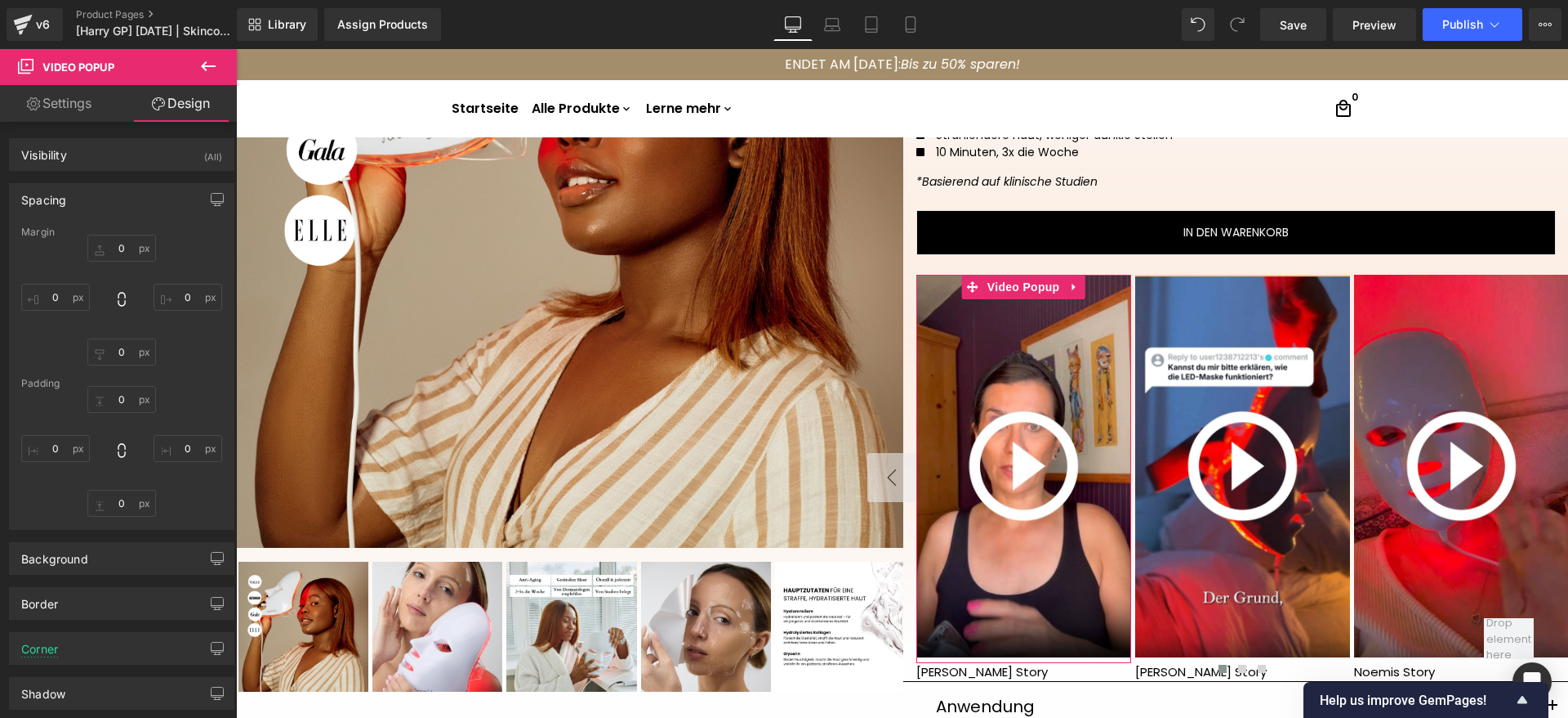
click at [90, 111] on link "Settings" at bounding box center [59, 103] width 119 height 37
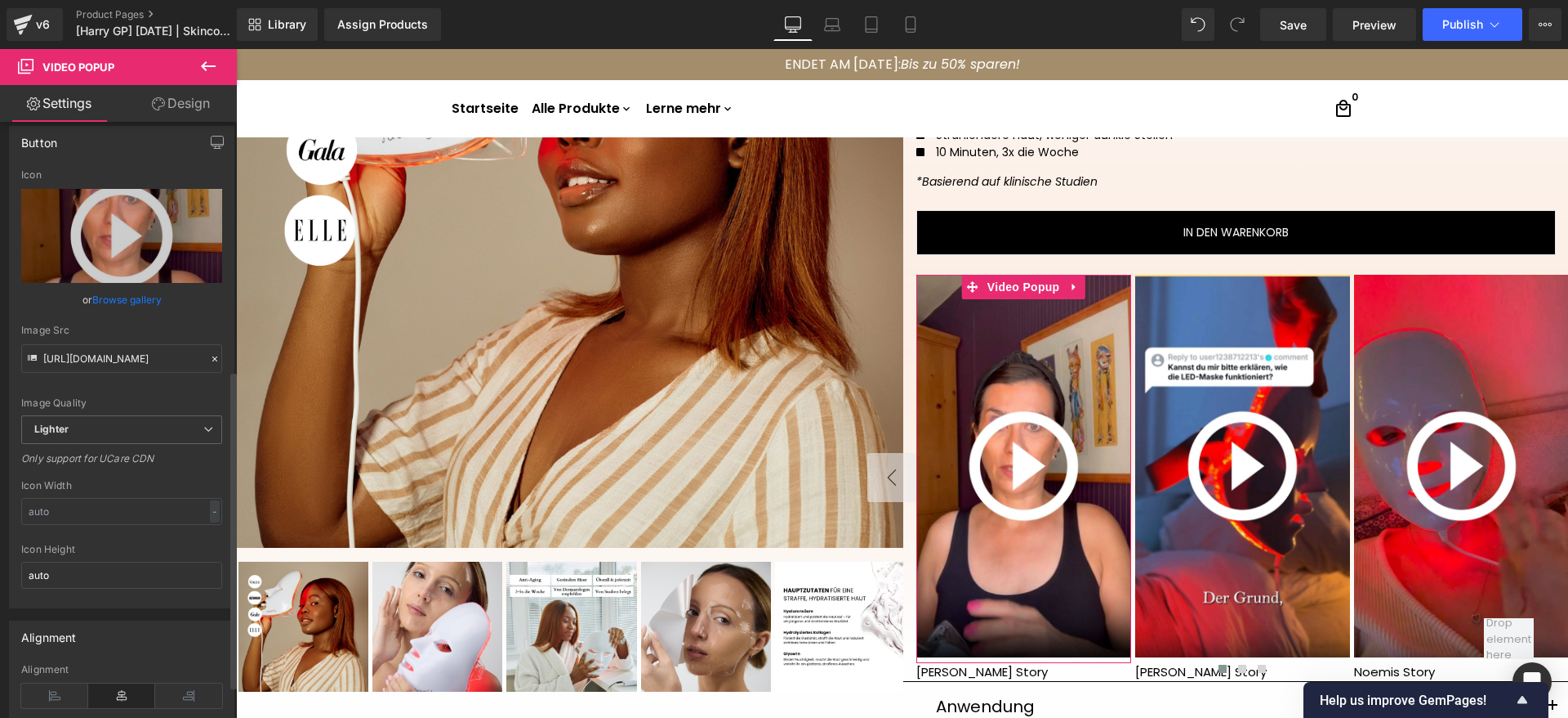
scroll to position [0, 0]
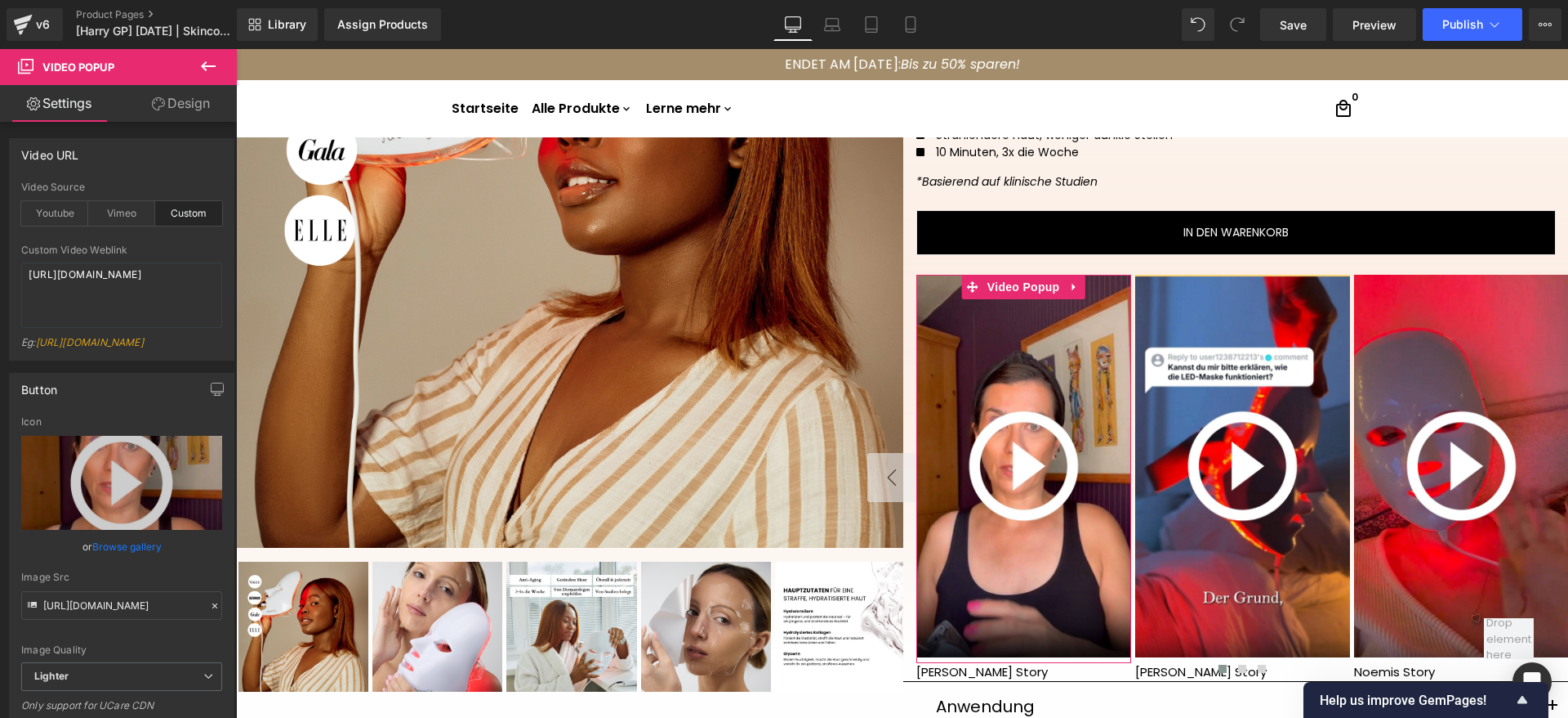
click at [171, 99] on link "Design" at bounding box center [181, 103] width 119 height 37
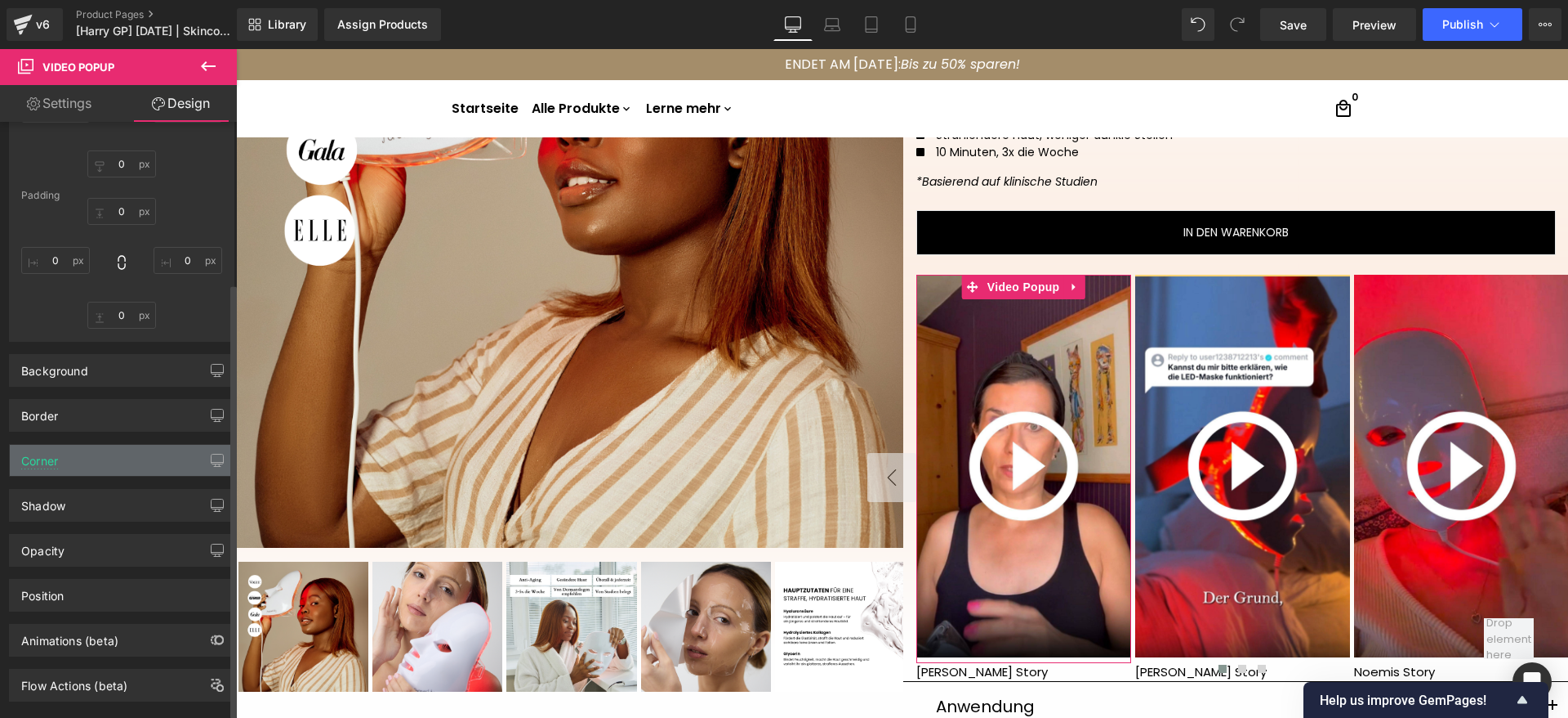
scroll to position [224, 0]
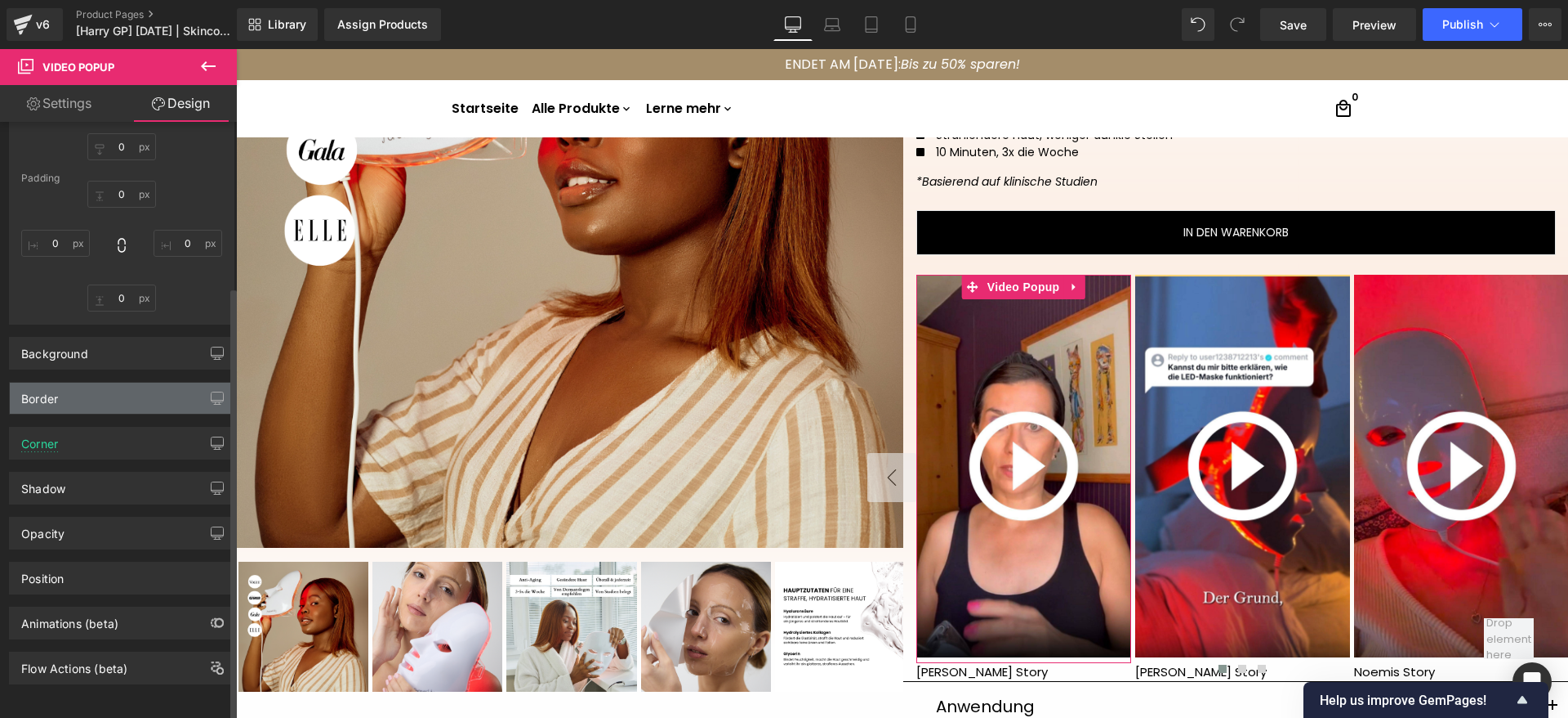
click at [62, 382] on div "Border" at bounding box center [121, 398] width 224 height 31
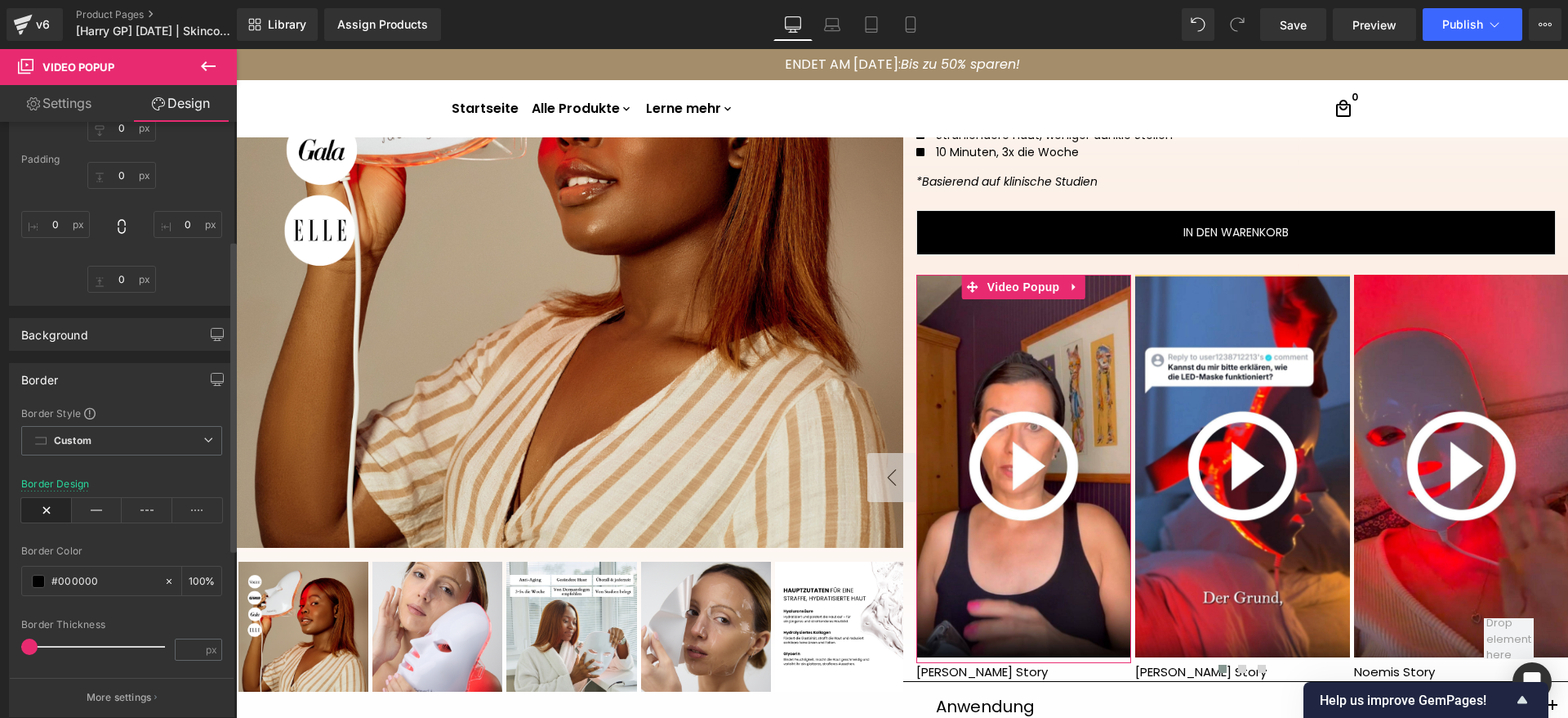
click at [62, 370] on div "Border" at bounding box center [121, 380] width 224 height 31
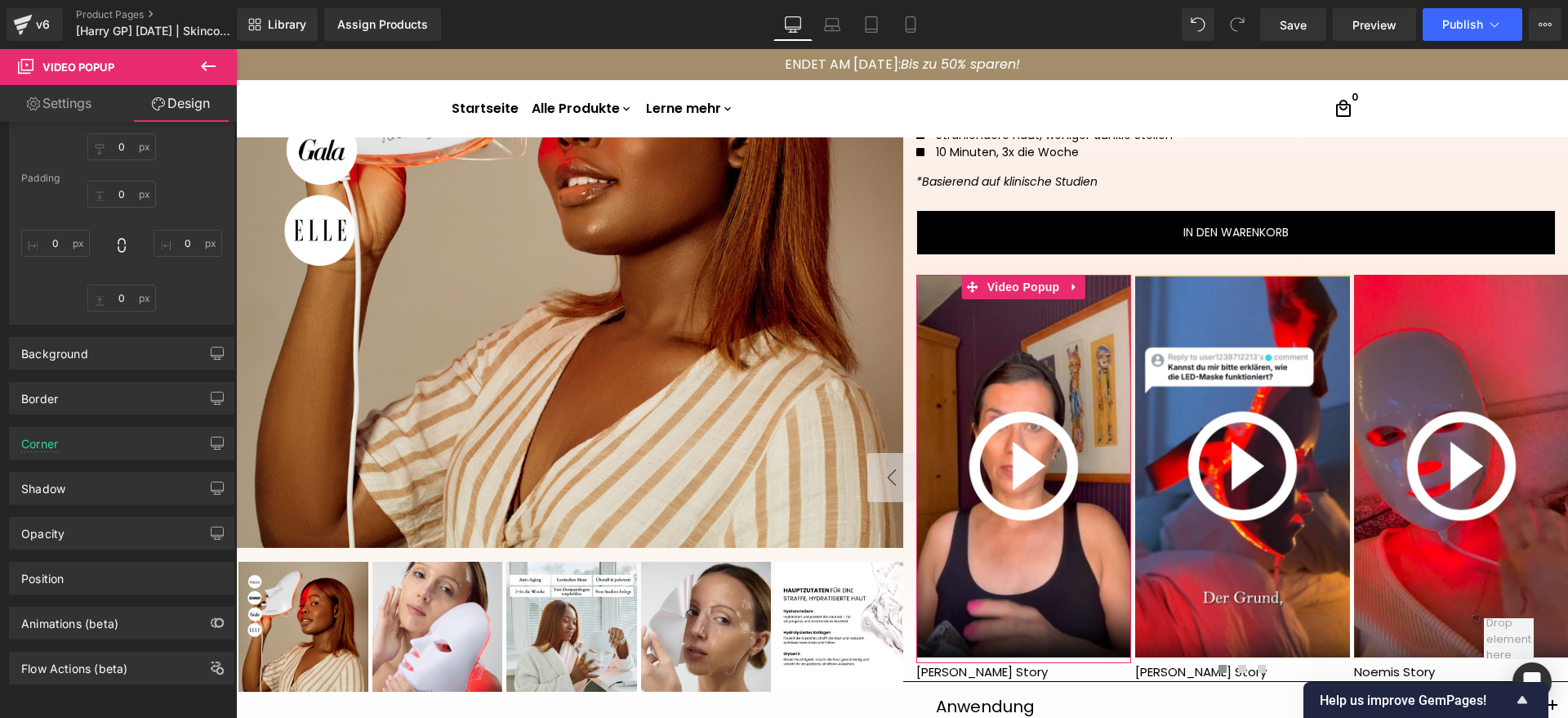
click at [53, 110] on link "Settings" at bounding box center [59, 103] width 119 height 37
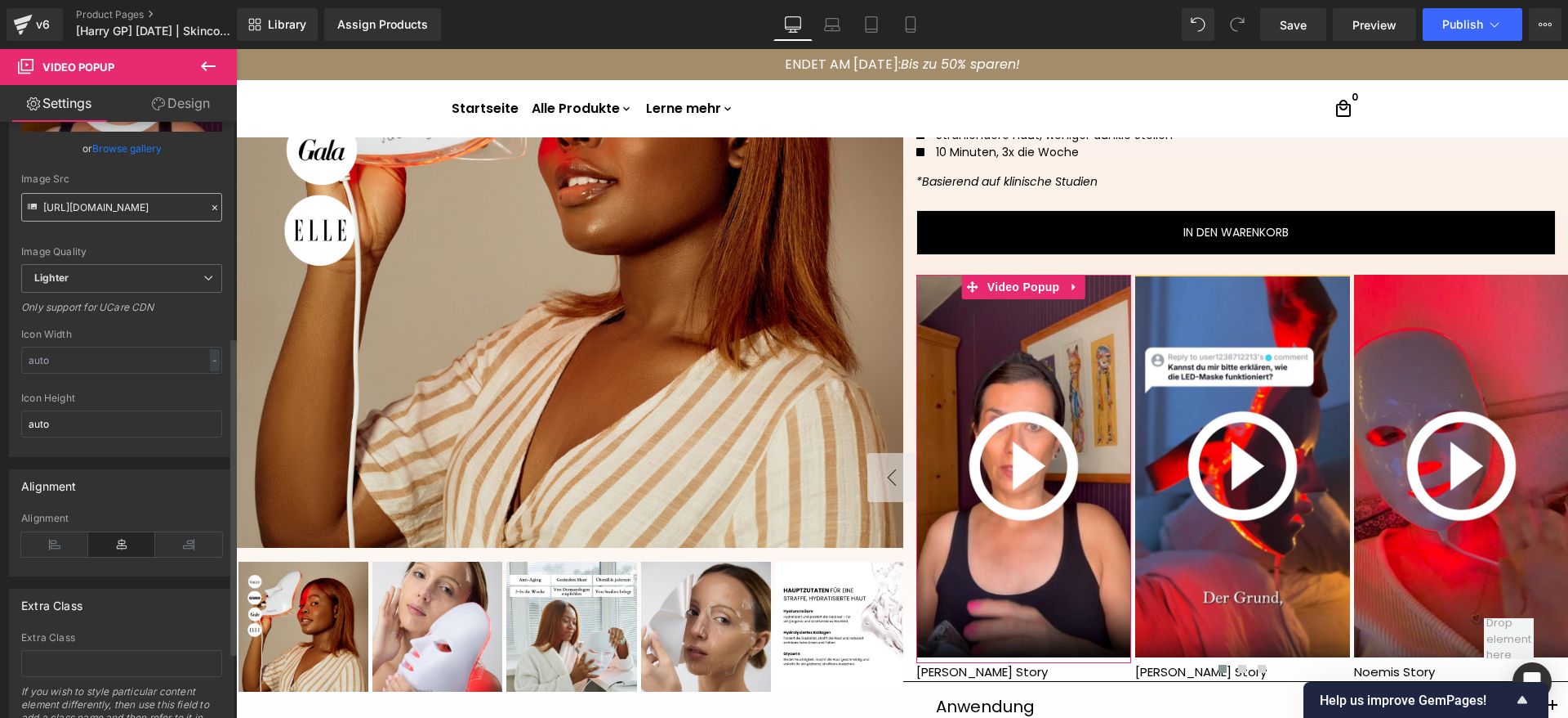
scroll to position [153, 0]
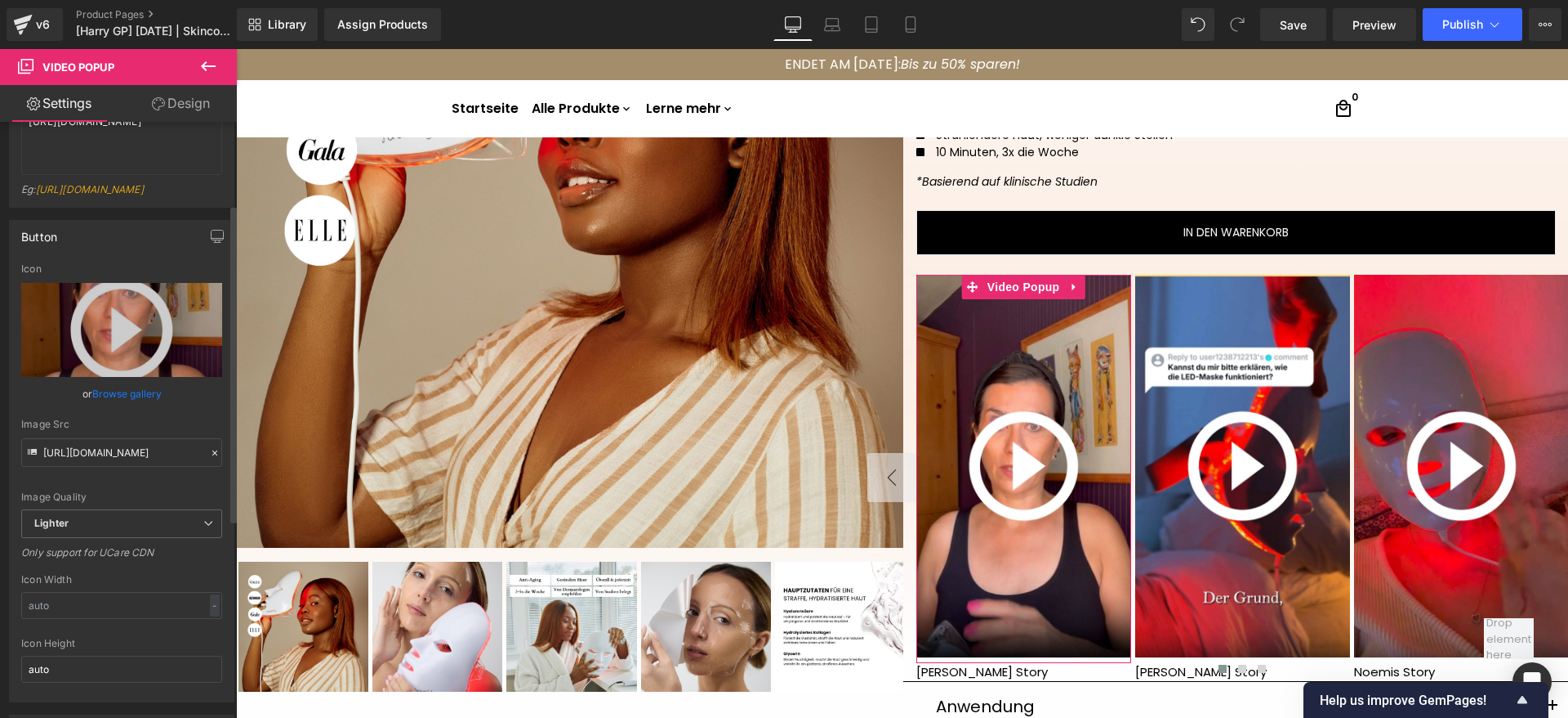
click at [128, 408] on link "Browse gallery" at bounding box center [127, 394] width 69 height 29
click at [110, 0] on div "Video Popup You are previewing how the will restyle your page. You can not edit…" at bounding box center [784, 0] width 1568 height 0
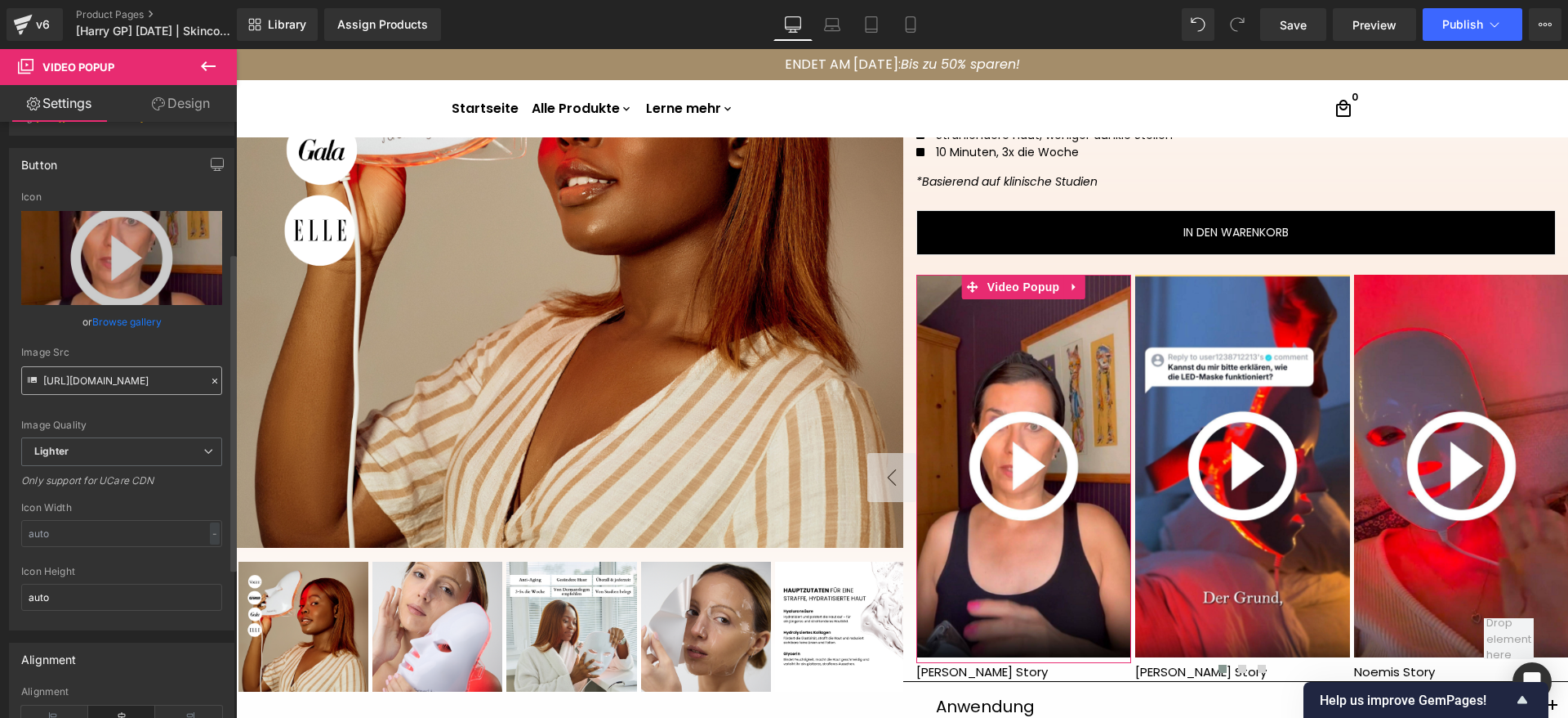
scroll to position [275, 0]
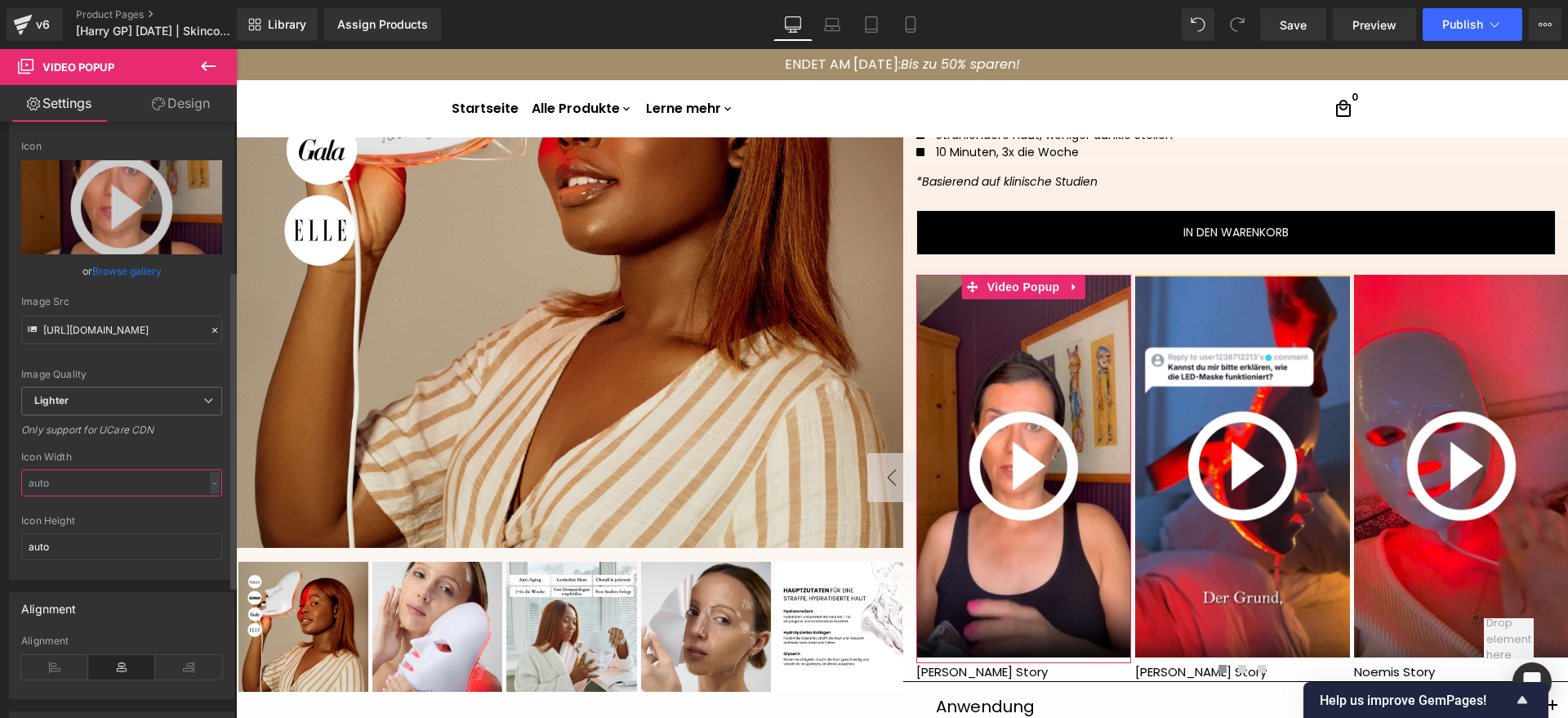
click at [105, 496] on input "text" at bounding box center [121, 482] width 201 height 27
click at [210, 493] on div "-" at bounding box center [214, 482] width 10 height 22
click at [201, 519] on li "%" at bounding box center [211, 507] width 20 height 24
click at [119, 560] on input "auto" at bounding box center [121, 546] width 201 height 27
click at [121, 560] on input "auto" at bounding box center [121, 546] width 201 height 27
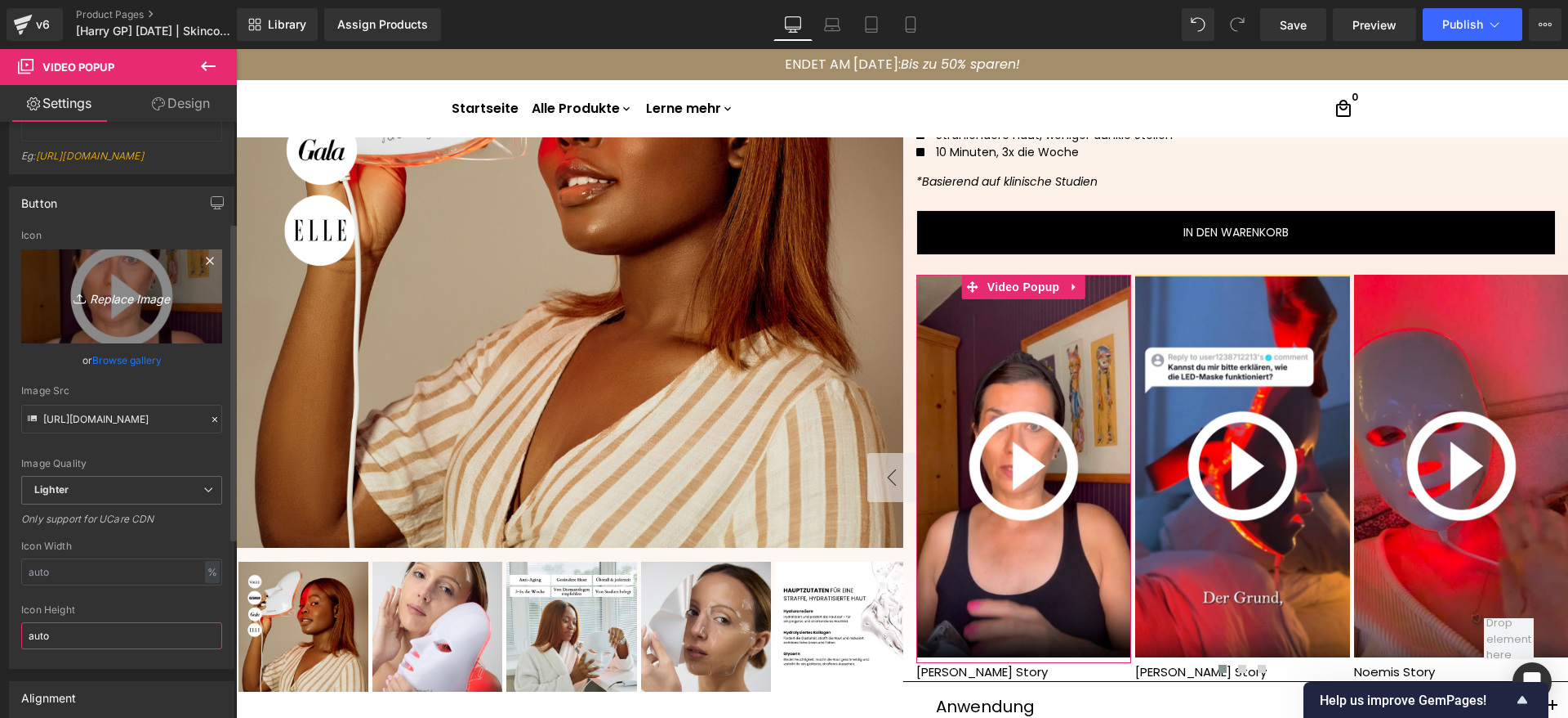
scroll to position [0, 0]
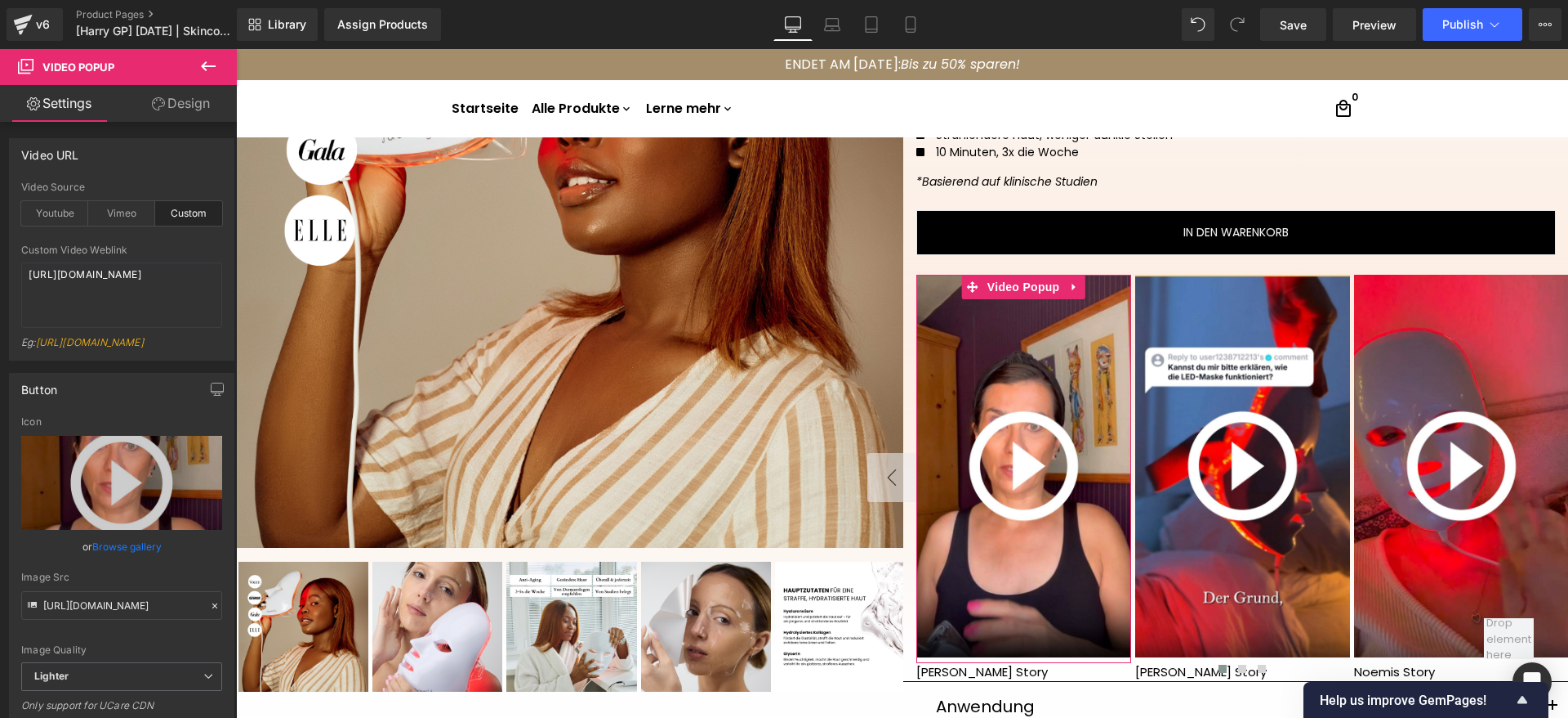
click at [140, 107] on link "Design" at bounding box center [181, 103] width 119 height 37
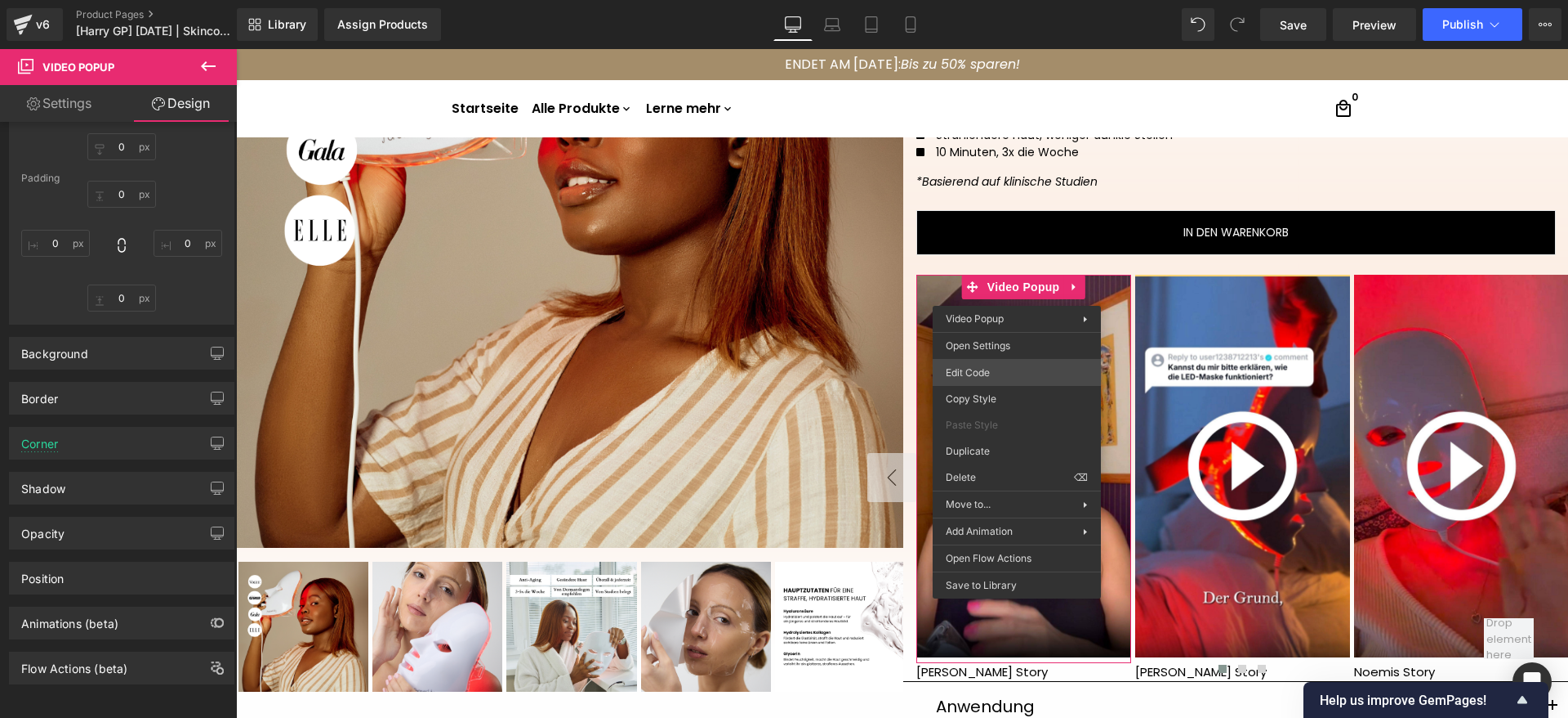
click at [992, 0] on div "Video Popup You are previewing how the will restyle your page. You can not edit…" at bounding box center [784, 0] width 1568 height 0
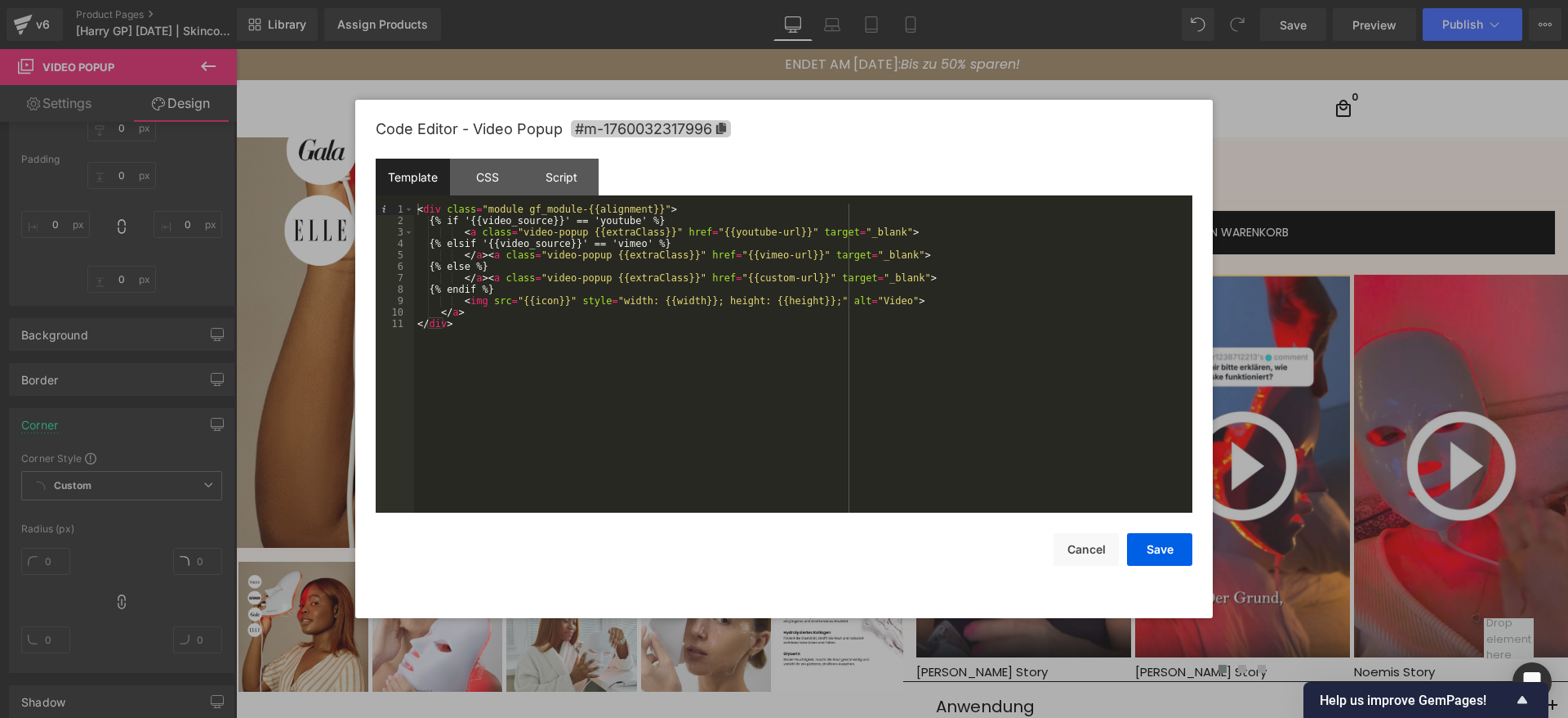
click at [651, 127] on span "#m-1760032317996" at bounding box center [650, 129] width 160 height 17
click at [1106, 540] on button "Cancel" at bounding box center [1086, 548] width 66 height 32
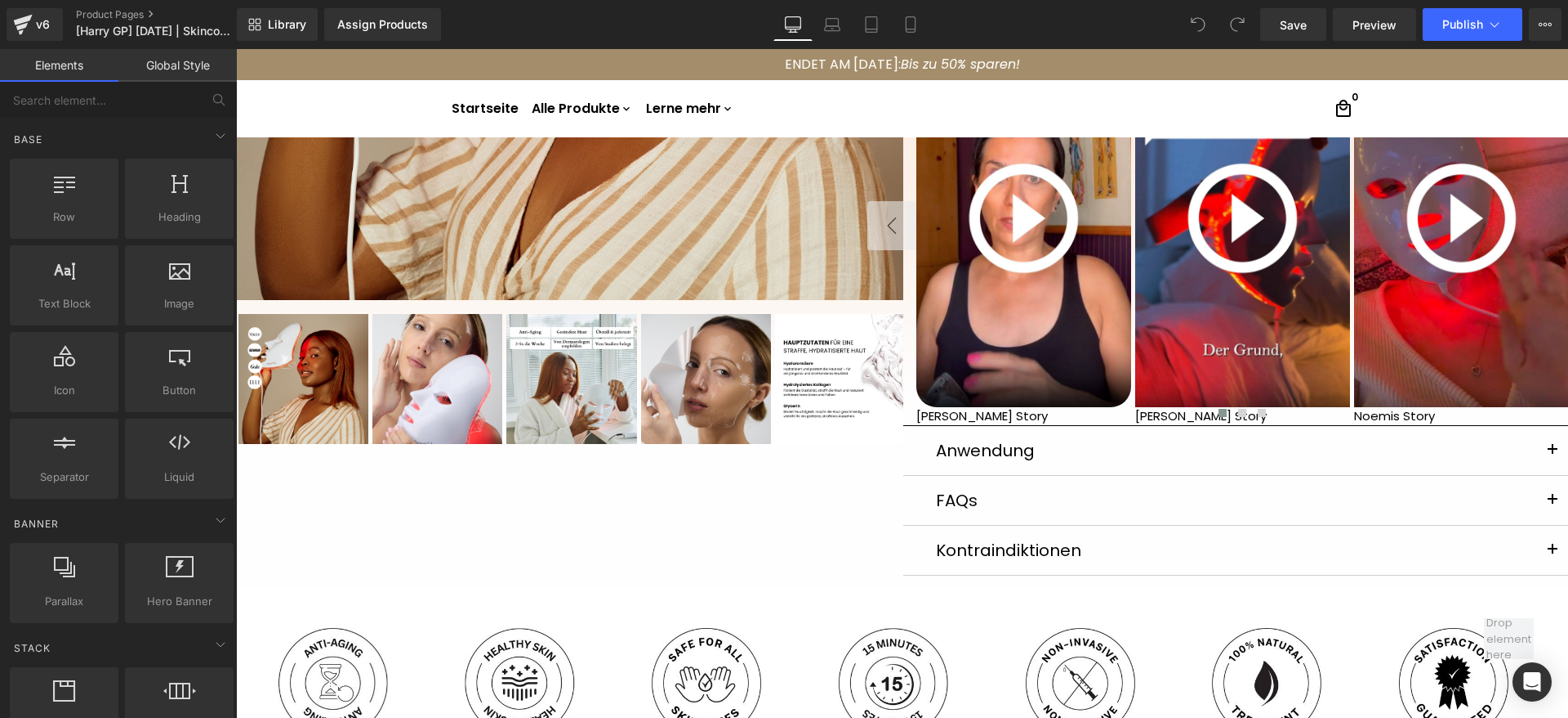
scroll to position [368, 0]
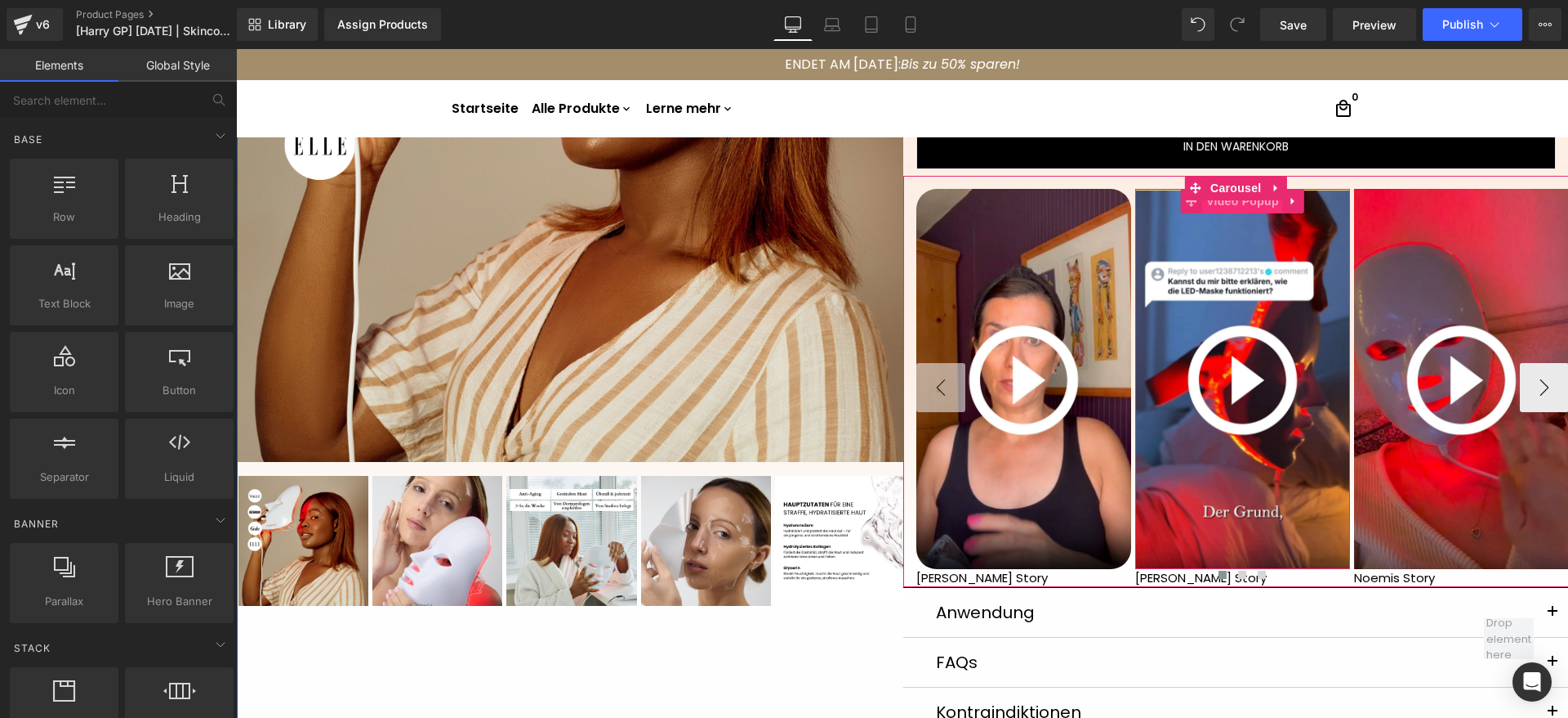
click at [1233, 206] on span "Video Popup" at bounding box center [1243, 201] width 81 height 24
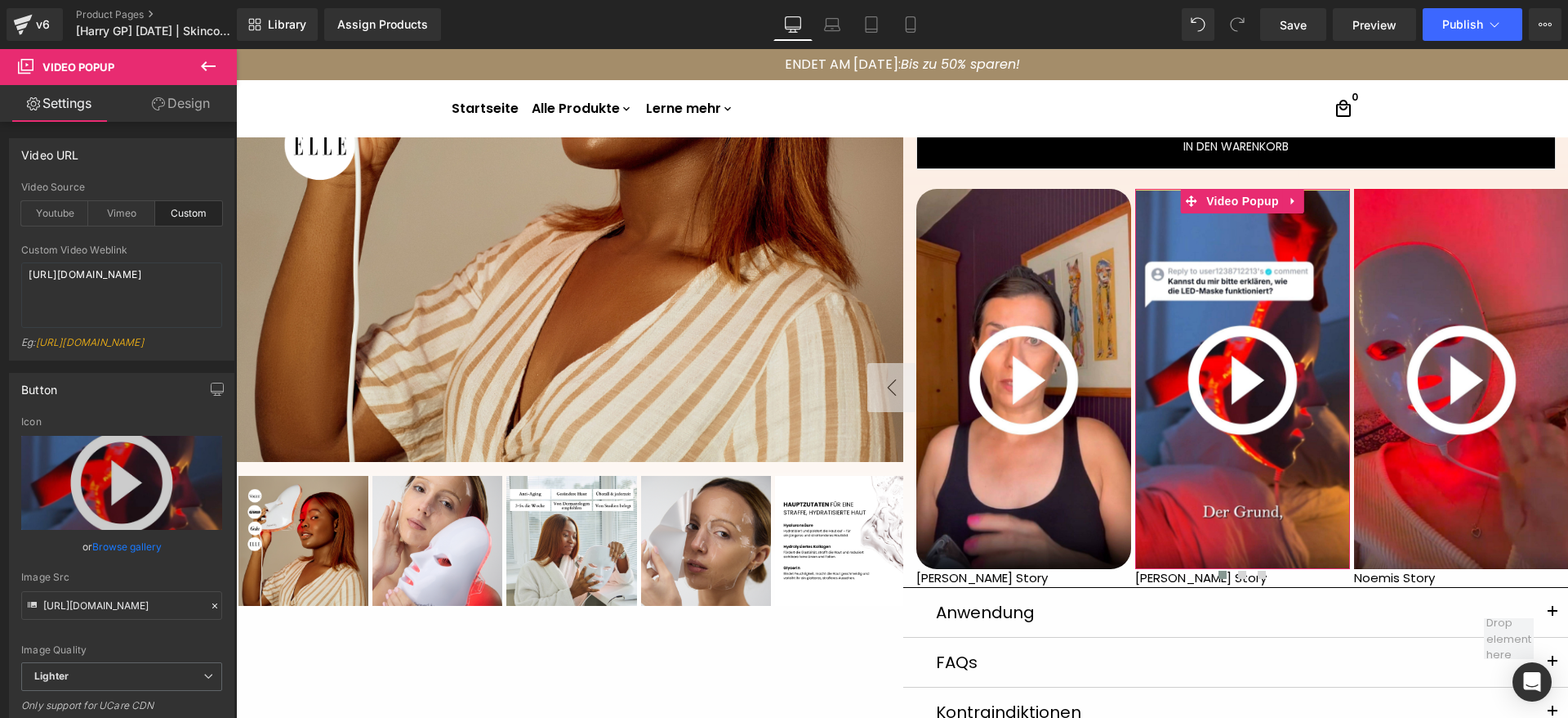
click at [167, 110] on link "Design" at bounding box center [181, 103] width 119 height 37
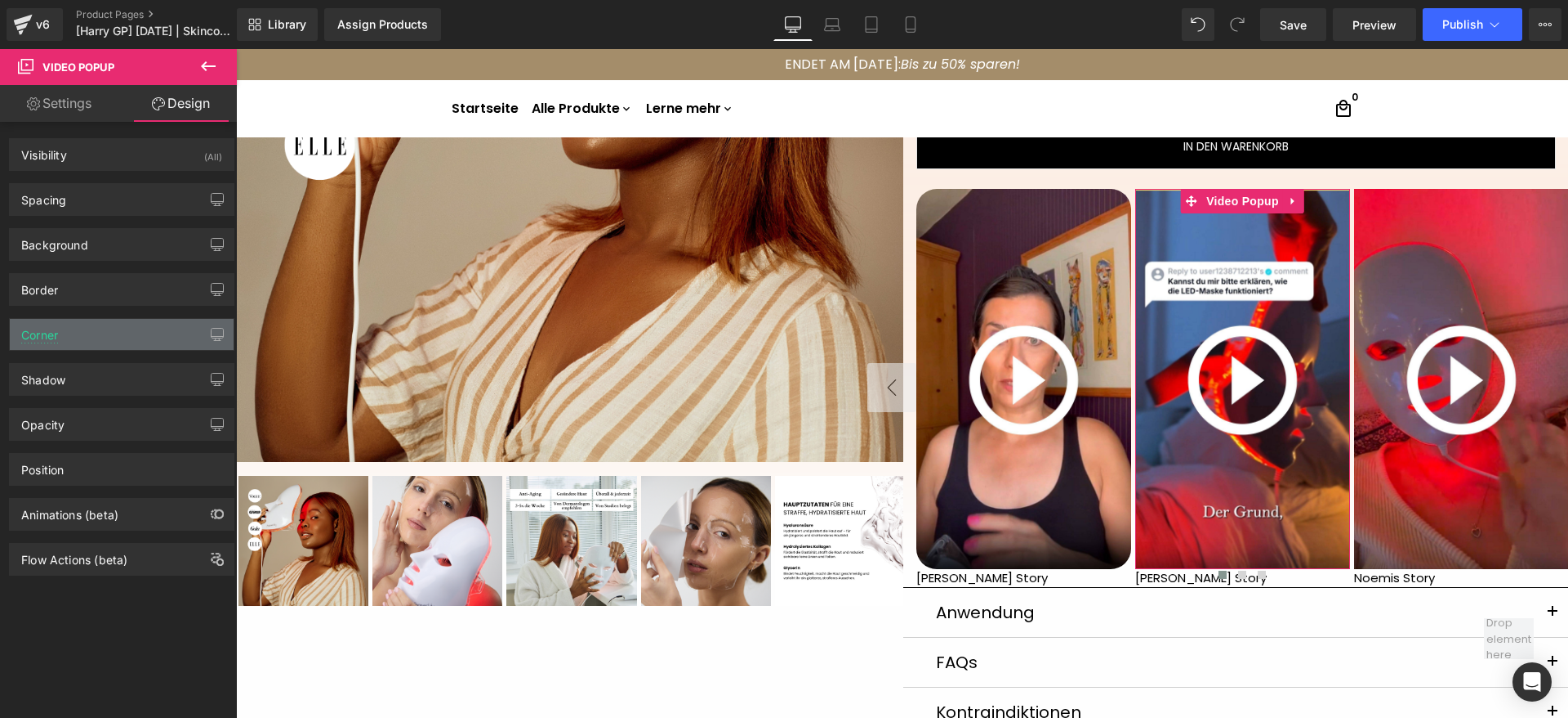
click at [70, 331] on div "Corner" at bounding box center [121, 334] width 224 height 31
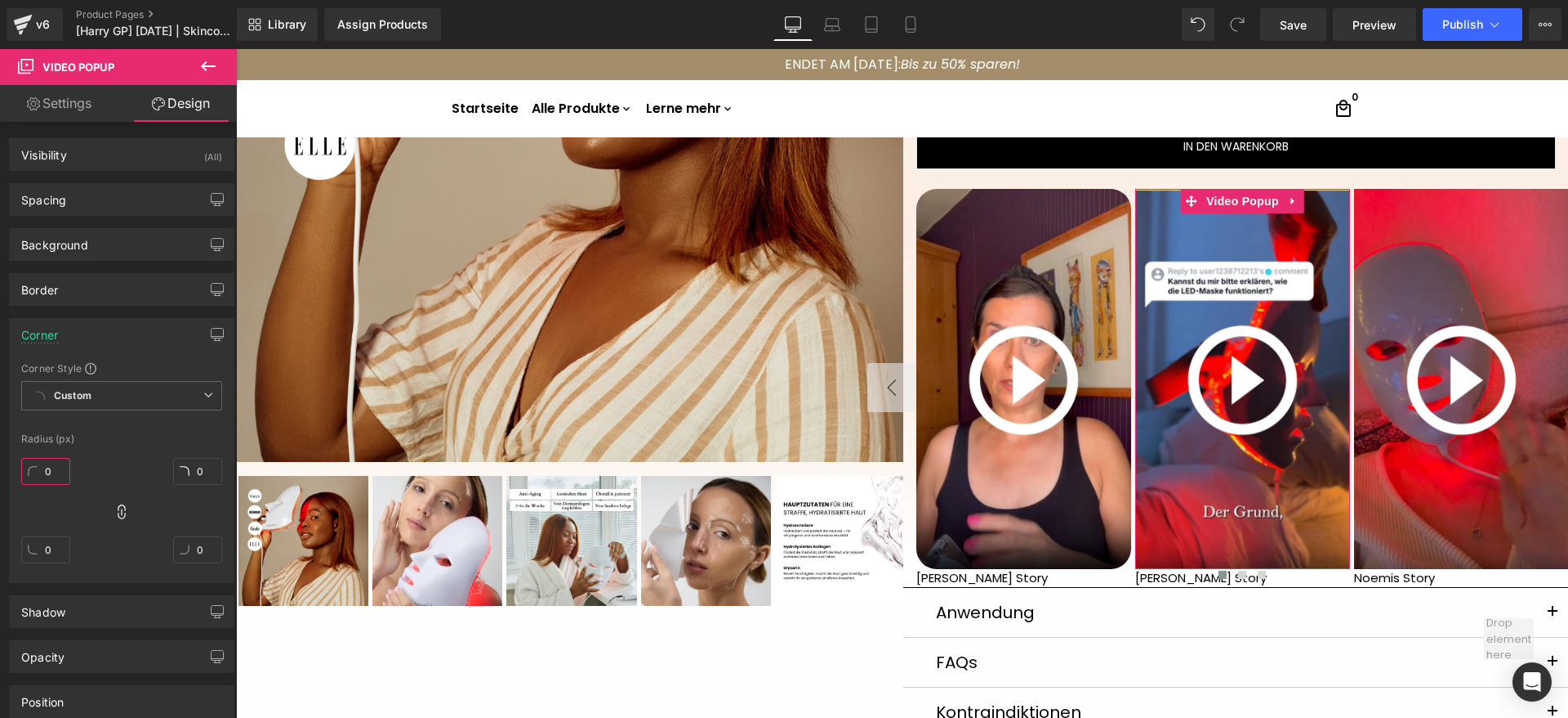
click at [49, 478] on input "0" at bounding box center [45, 471] width 49 height 27
type input "2"
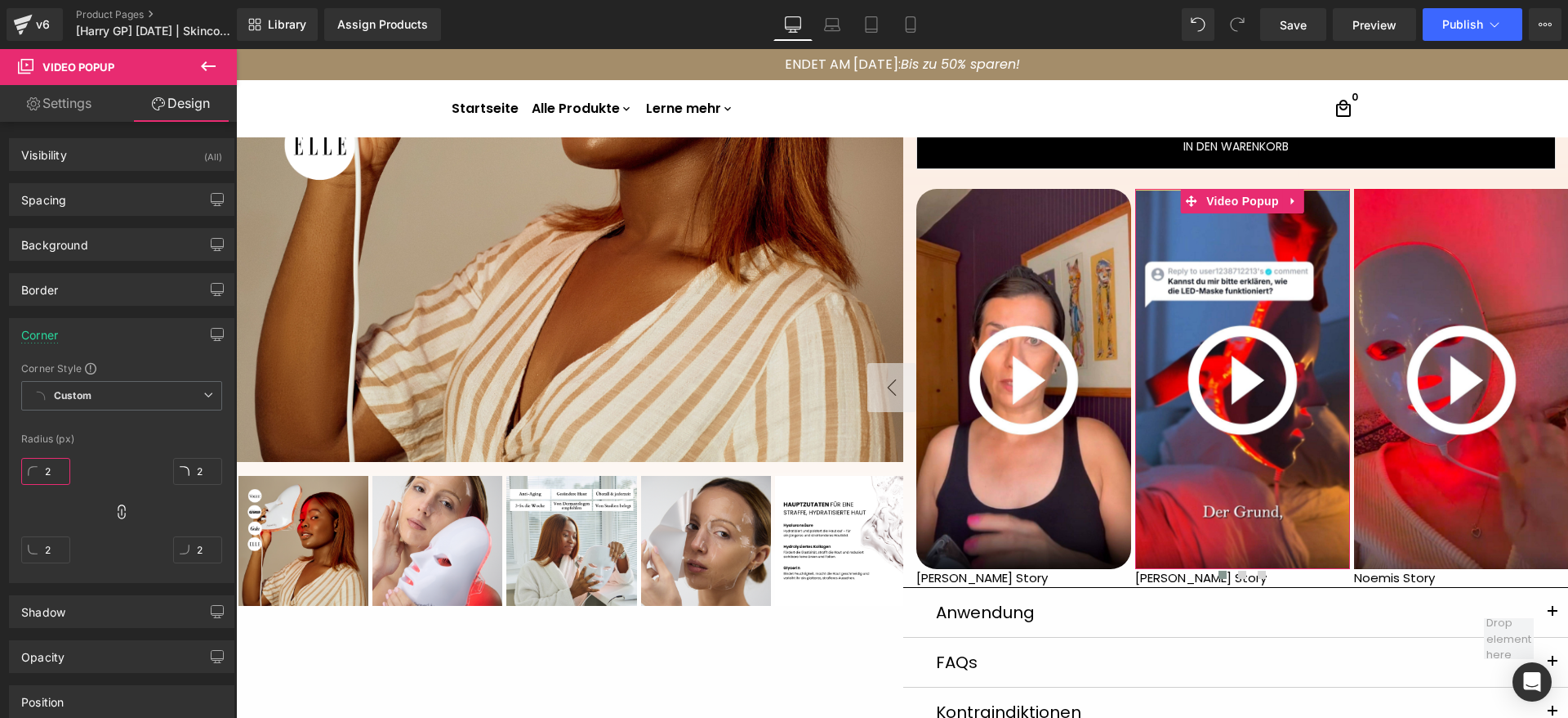
type input "25"
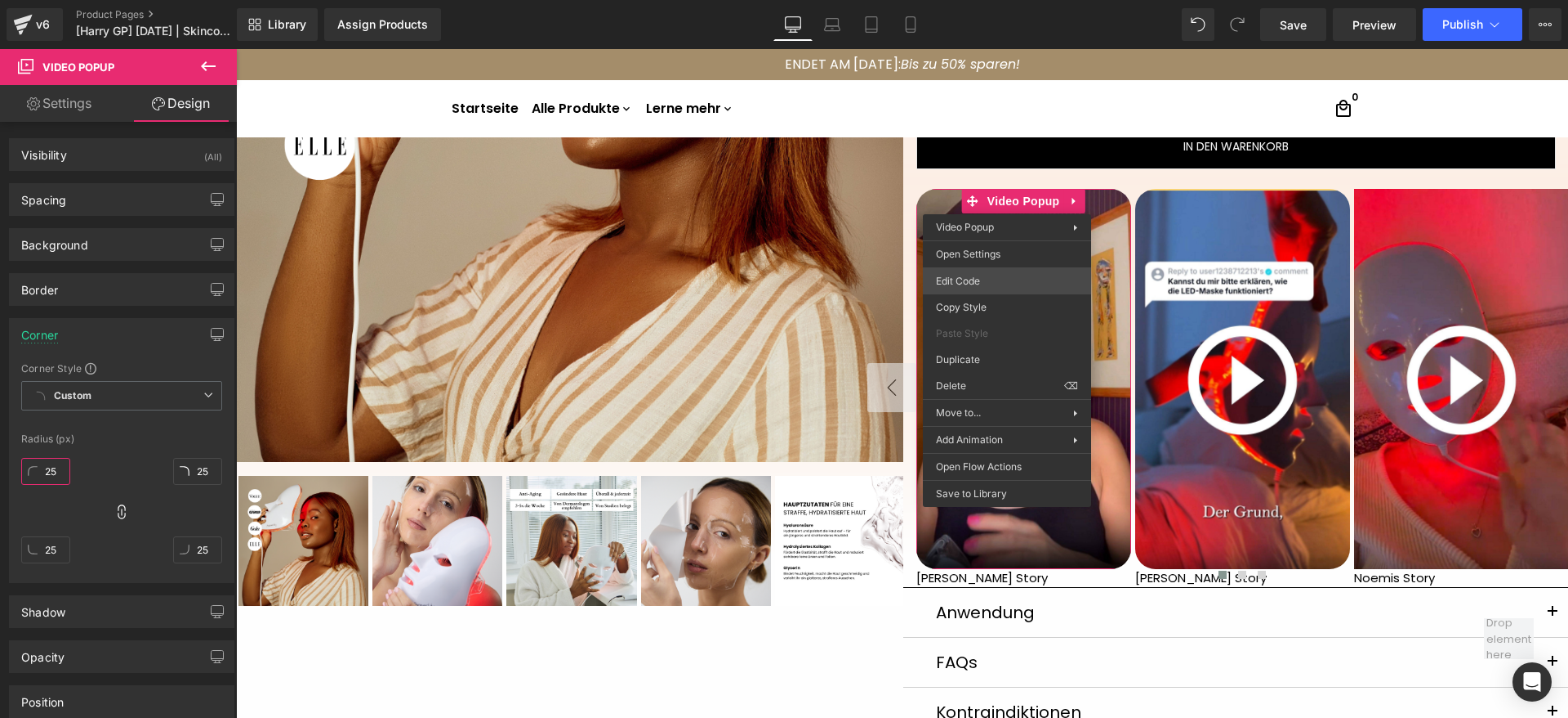
click at [990, 0] on div "Video Popup You are previewing how the will restyle your page. You can not edit…" at bounding box center [784, 0] width 1568 height 0
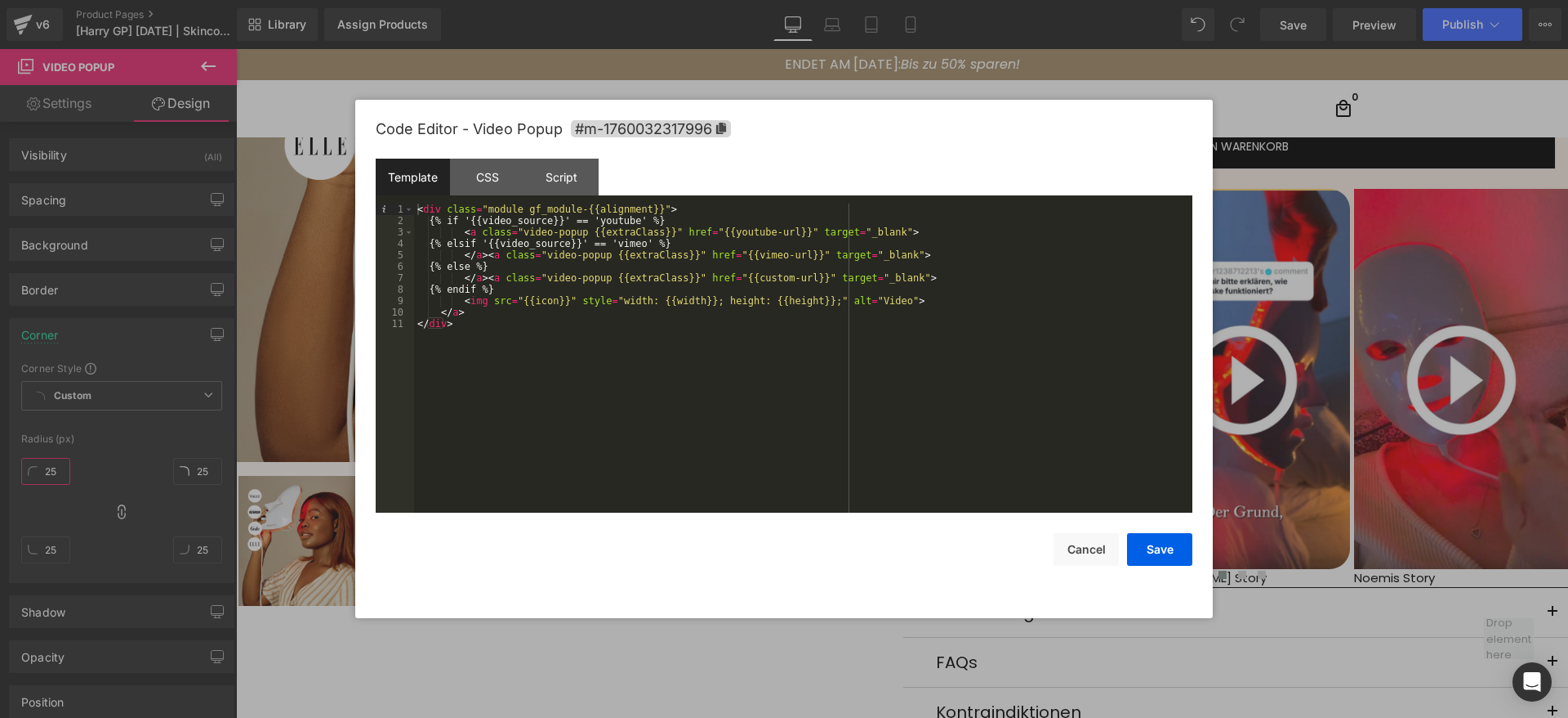
click at [683, 115] on div "Code Editor - Video Popup #m-1760032317996" at bounding box center [784, 129] width 817 height 59
click at [687, 124] on span "#m-1760032317996" at bounding box center [650, 129] width 160 height 17
drag, startPoint x: 1100, startPoint y: 547, endPoint x: 1110, endPoint y: 547, distance: 10.0
click at [1100, 547] on button "Cancel" at bounding box center [1086, 548] width 66 height 32
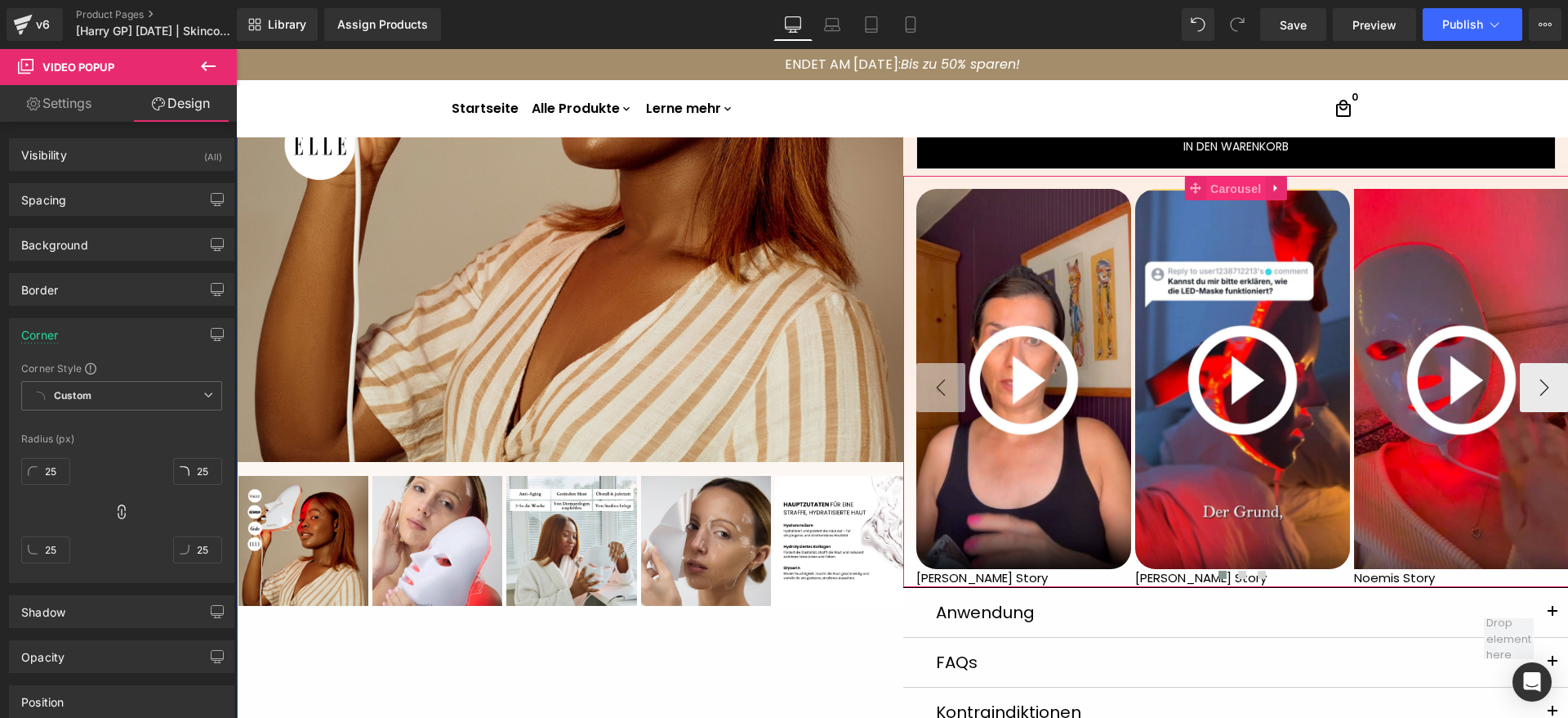
click at [1230, 177] on span "Carousel" at bounding box center [1235, 189] width 59 height 24
